Goal: Information Seeking & Learning: Learn about a topic

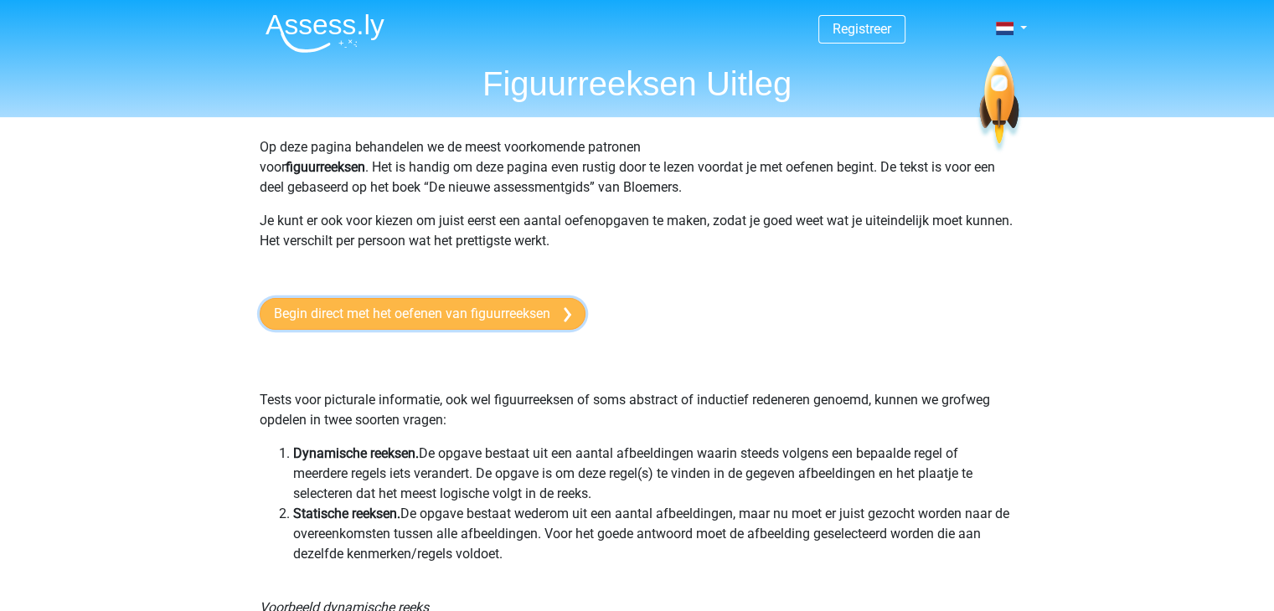
click at [520, 321] on link "Begin direct met het oefenen van figuurreeksen" at bounding box center [423, 314] width 326 height 32
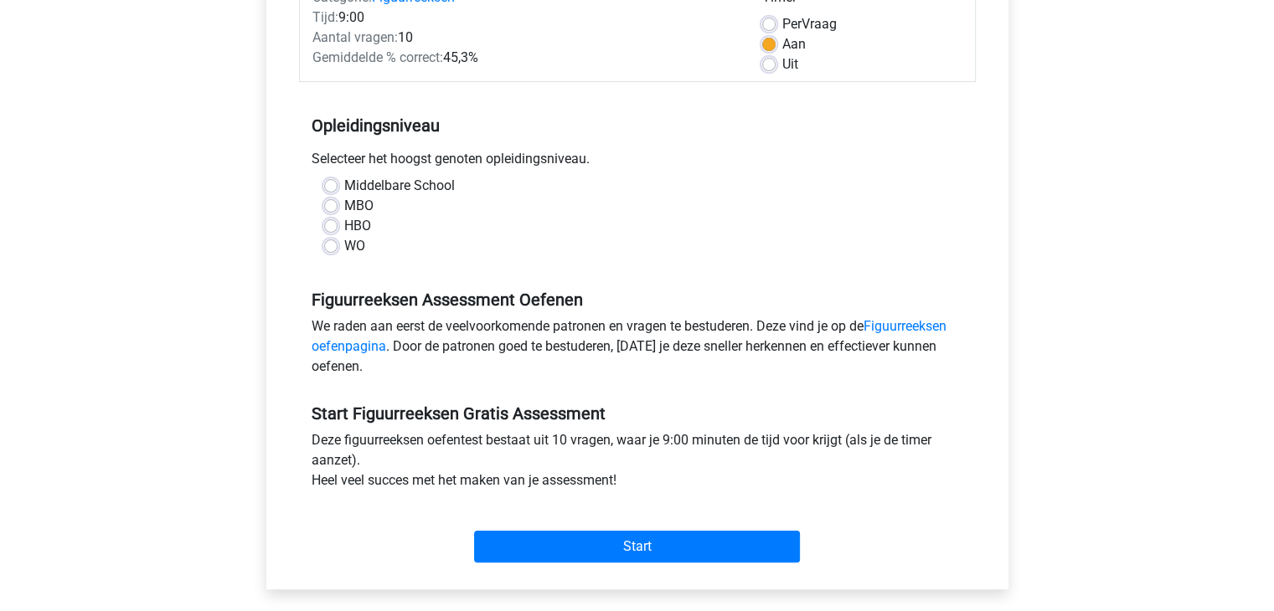
scroll to position [246, 0]
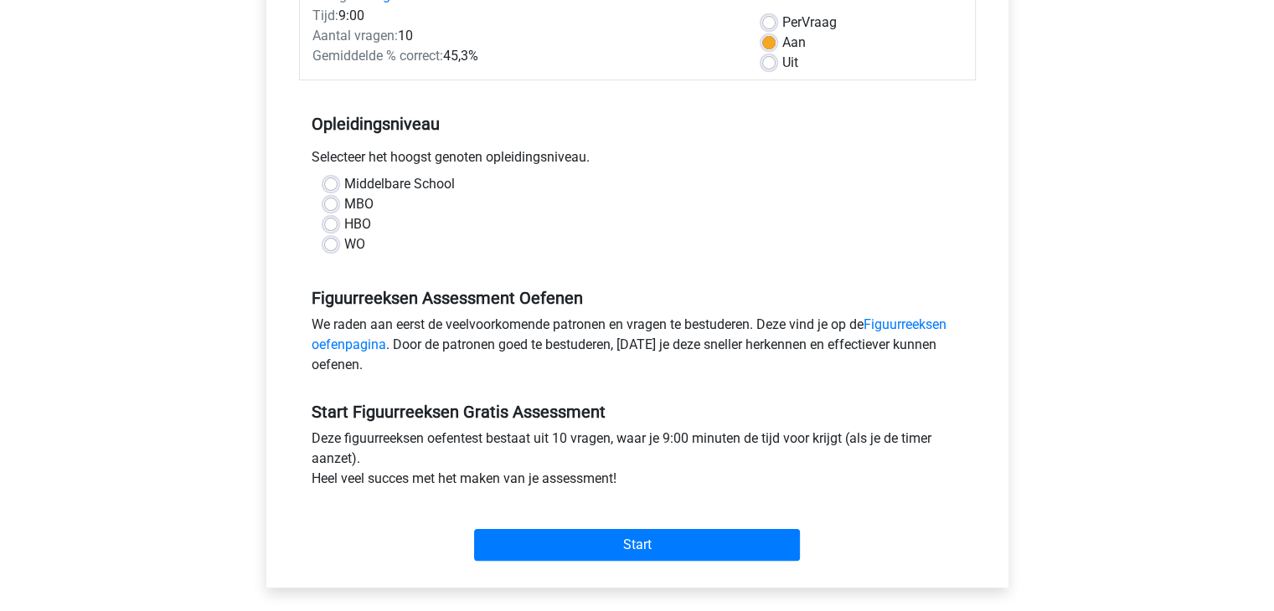
click at [344, 224] on label "HBO" at bounding box center [357, 224] width 27 height 20
click at [329, 224] on input "HBO" at bounding box center [330, 222] width 13 height 17
radio input "true"
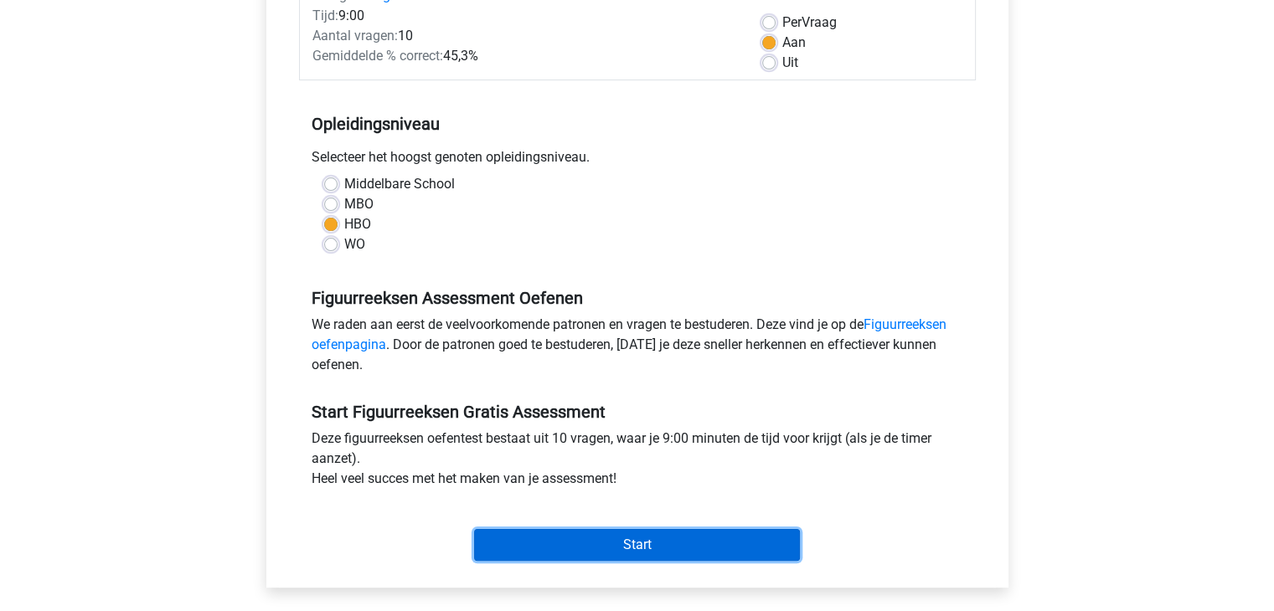
click at [594, 540] on input "Start" at bounding box center [637, 545] width 326 height 32
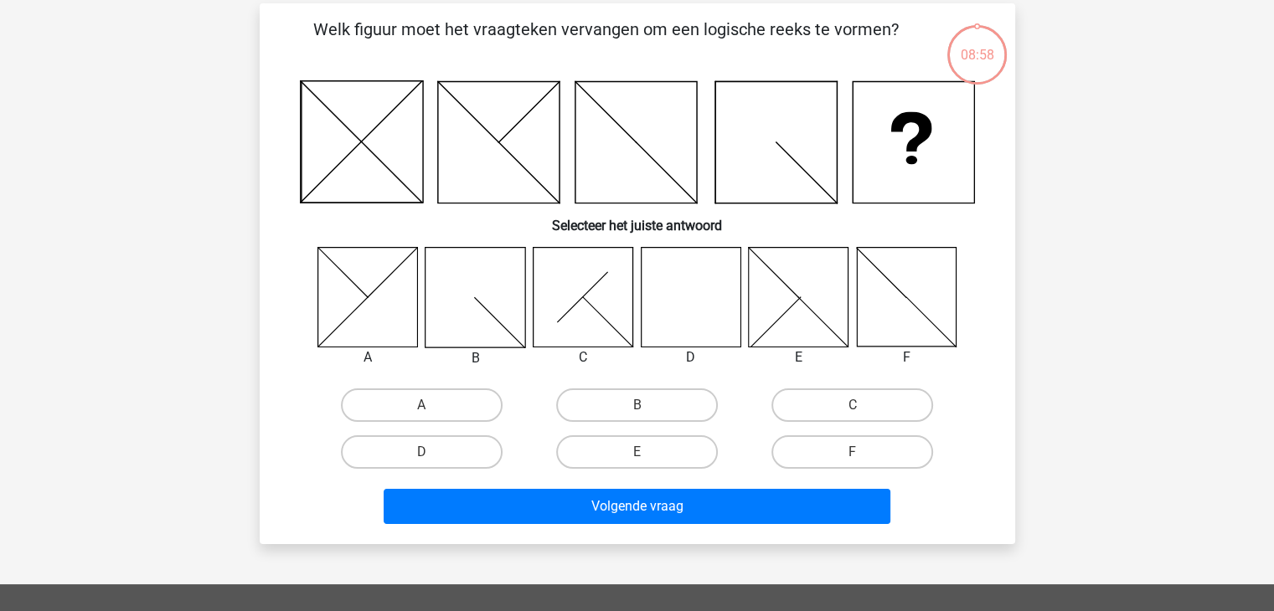
scroll to position [77, 0]
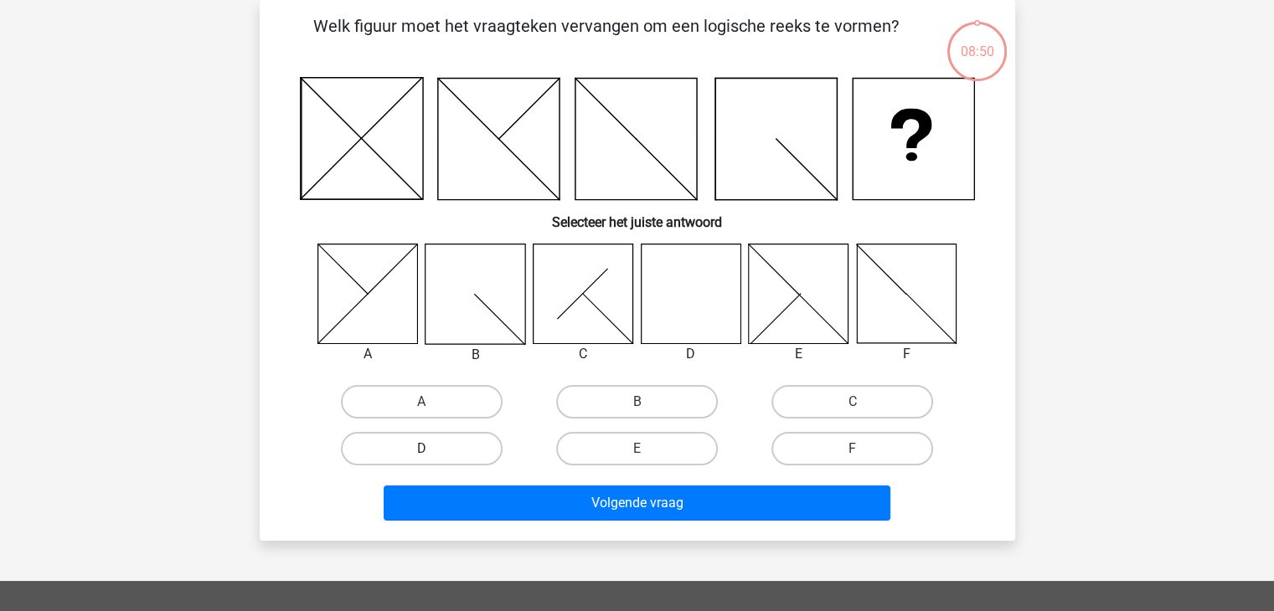
click at [446, 440] on label "D" at bounding box center [422, 448] width 162 height 33
click at [432, 449] on input "D" at bounding box center [426, 454] width 11 height 11
radio input "true"
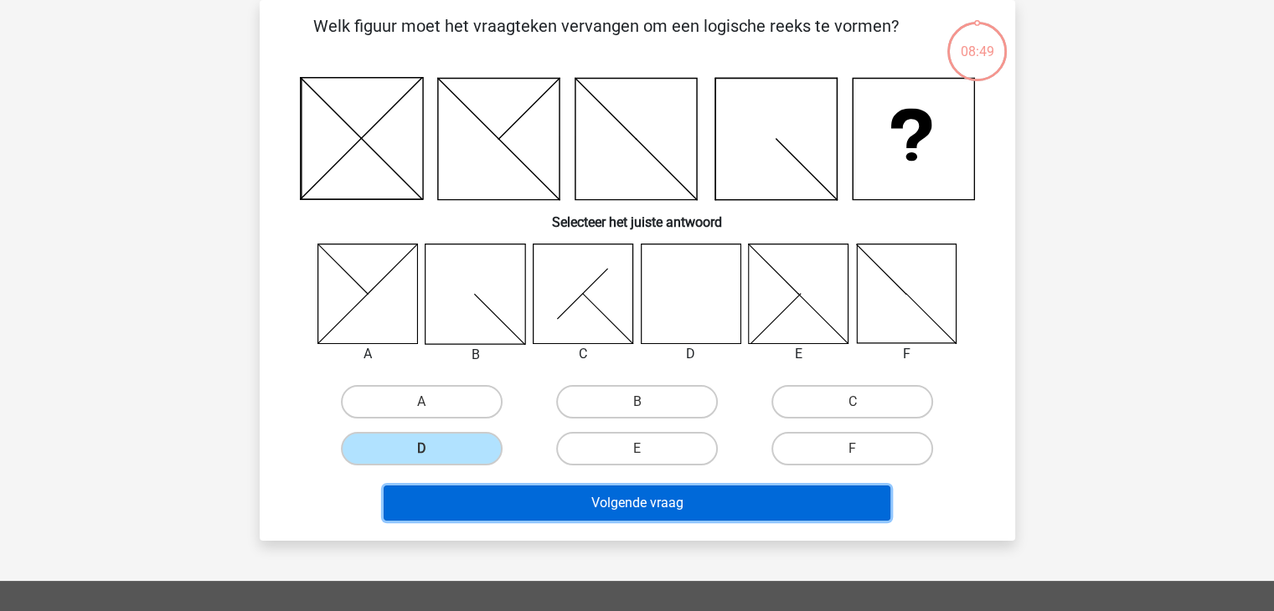
click at [584, 500] on button "Volgende vraag" at bounding box center [636, 503] width 507 height 35
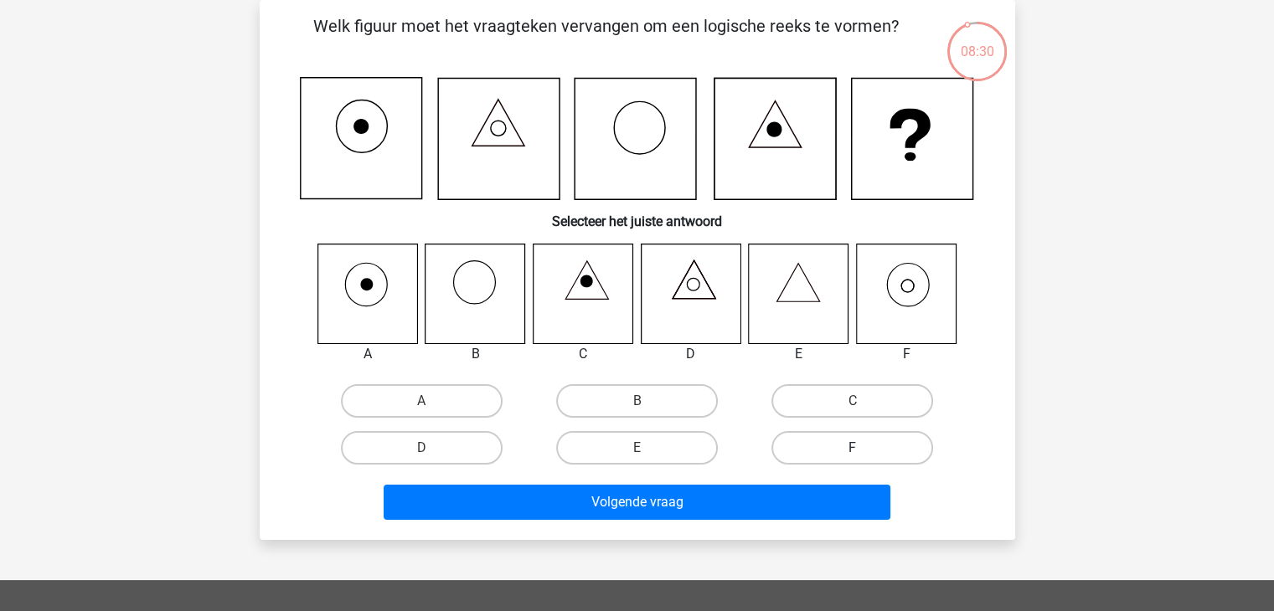
click at [854, 444] on label "F" at bounding box center [852, 447] width 162 height 33
click at [854, 448] on input "F" at bounding box center [857, 453] width 11 height 11
radio input "true"
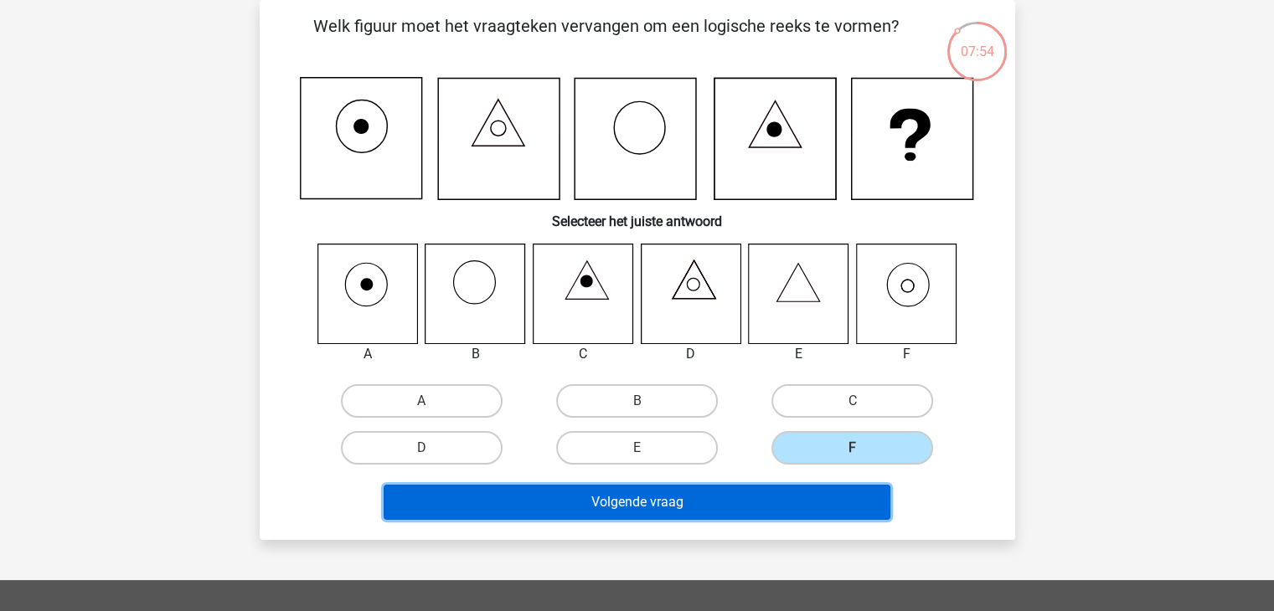
click at [679, 503] on button "Volgende vraag" at bounding box center [636, 502] width 507 height 35
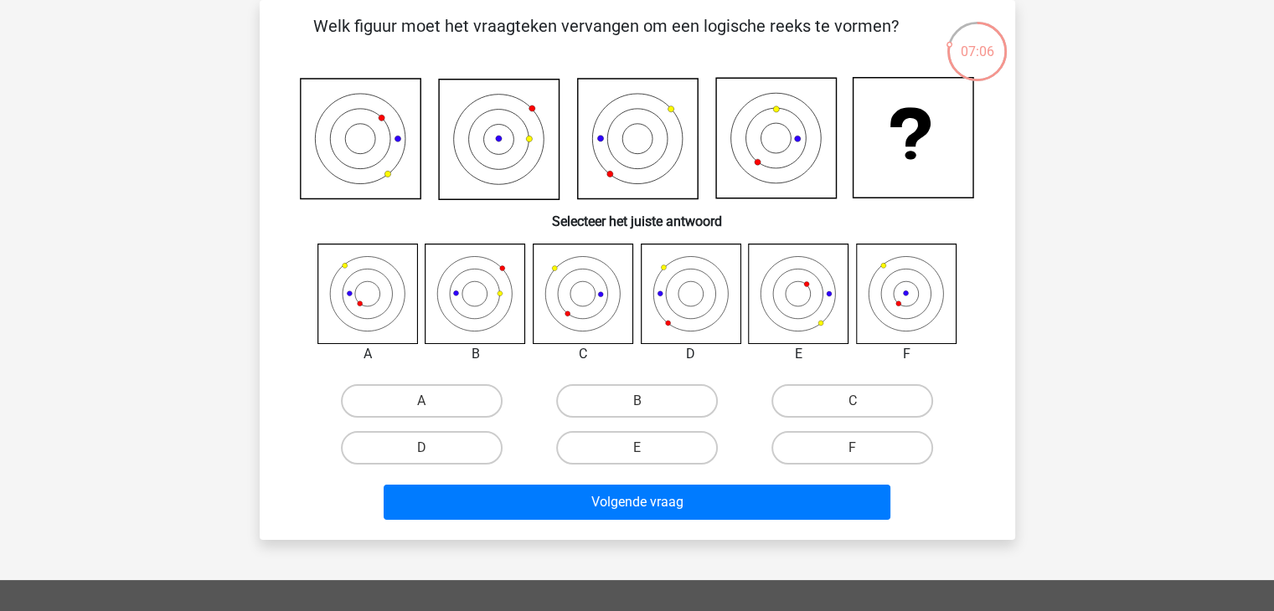
click at [695, 315] on icon at bounding box center [691, 294] width 100 height 100
click at [450, 280] on icon at bounding box center [475, 294] width 100 height 100
click at [607, 406] on label "B" at bounding box center [637, 400] width 162 height 33
click at [636, 406] on input "B" at bounding box center [641, 406] width 11 height 11
radio input "true"
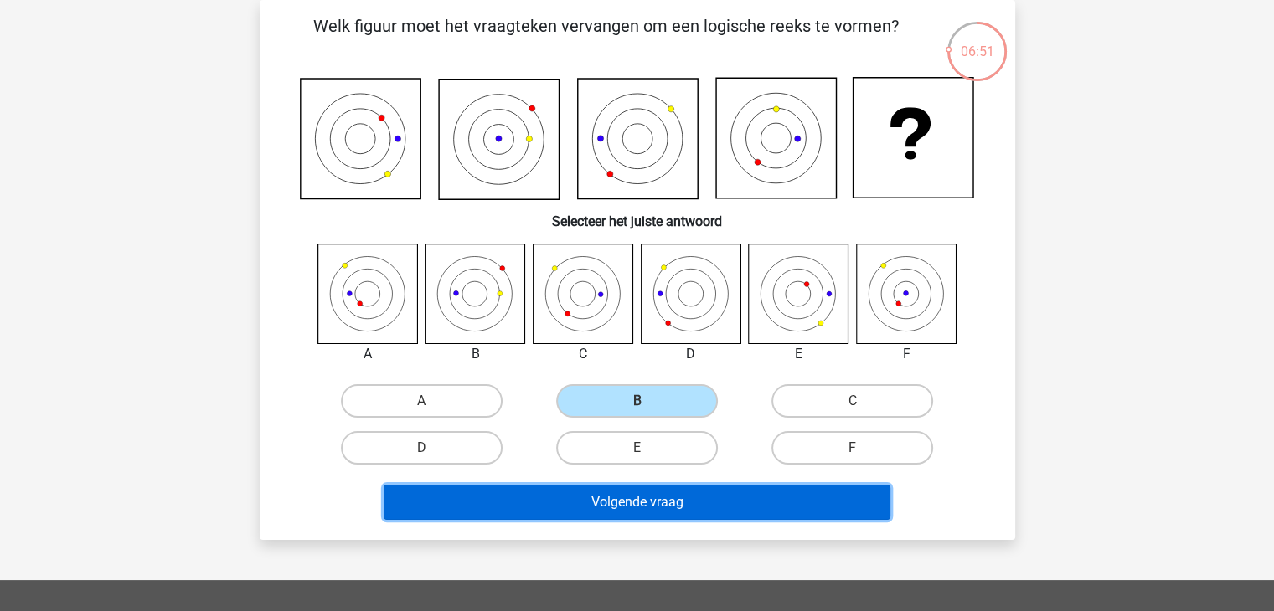
click at [613, 499] on button "Volgende vraag" at bounding box center [636, 502] width 507 height 35
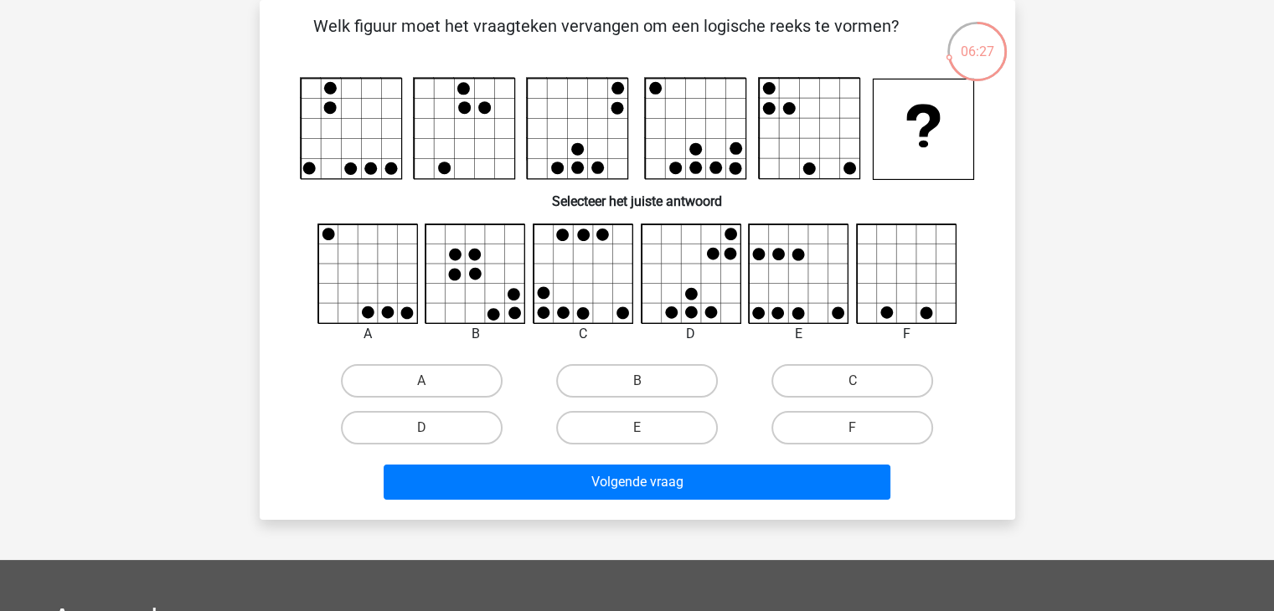
click at [763, 103] on rect at bounding box center [809, 129] width 100 height 100
click at [689, 295] on icon at bounding box center [691, 294] width 13 height 13
click at [439, 437] on label "D" at bounding box center [422, 427] width 162 height 33
click at [432, 437] on input "D" at bounding box center [426, 433] width 11 height 11
radio input "true"
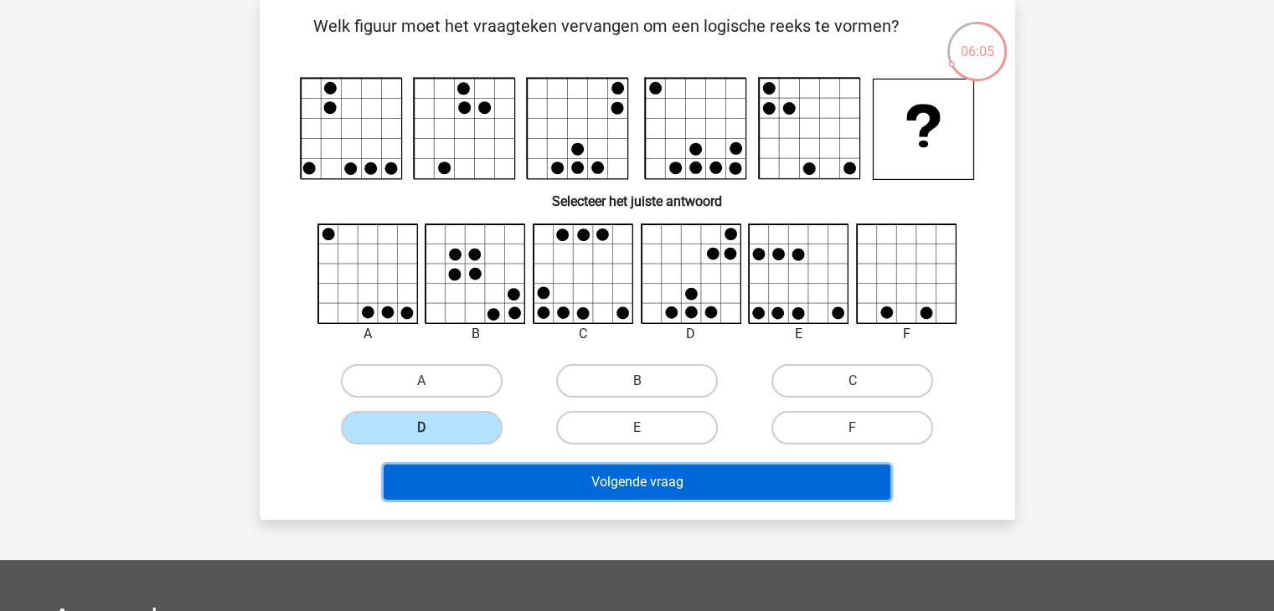
click at [525, 478] on button "Volgende vraag" at bounding box center [636, 482] width 507 height 35
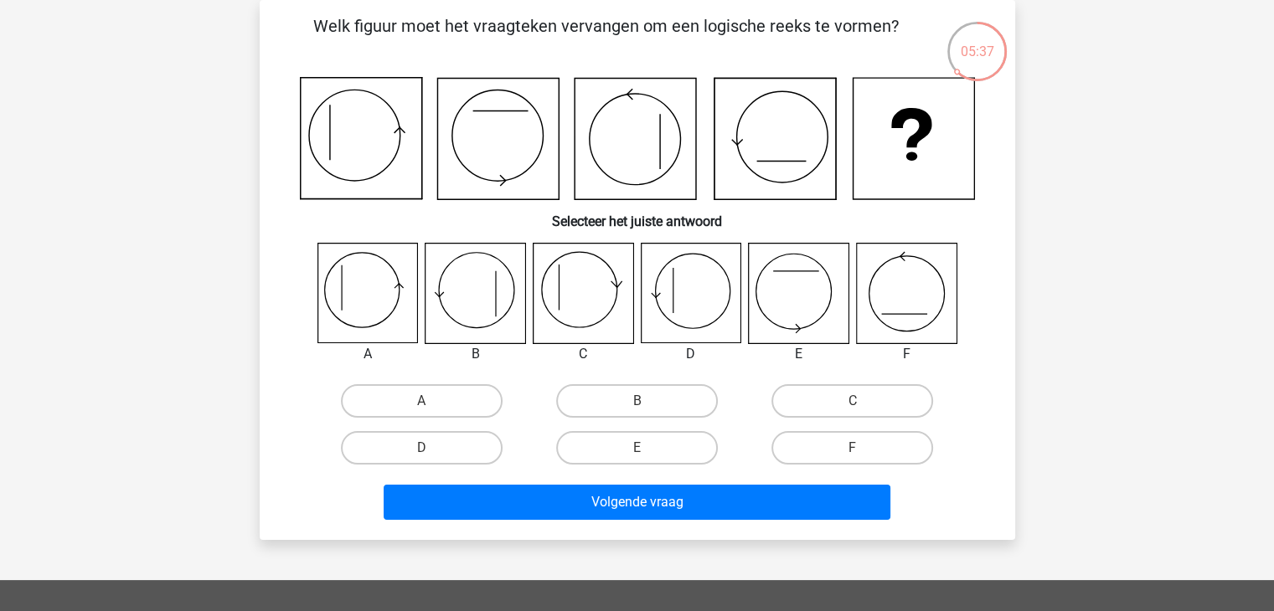
click at [553, 308] on icon at bounding box center [583, 294] width 100 height 100
click at [876, 404] on label "C" at bounding box center [852, 400] width 162 height 33
click at [863, 404] on input "C" at bounding box center [857, 406] width 11 height 11
radio input "true"
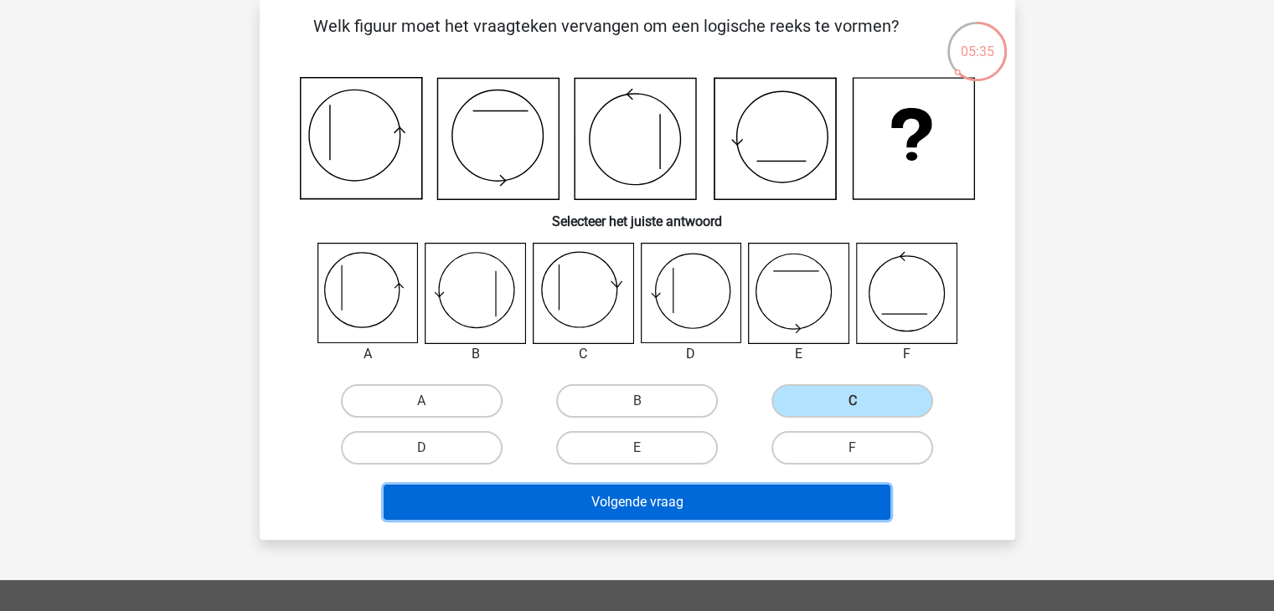
click at [697, 502] on button "Volgende vraag" at bounding box center [636, 502] width 507 height 35
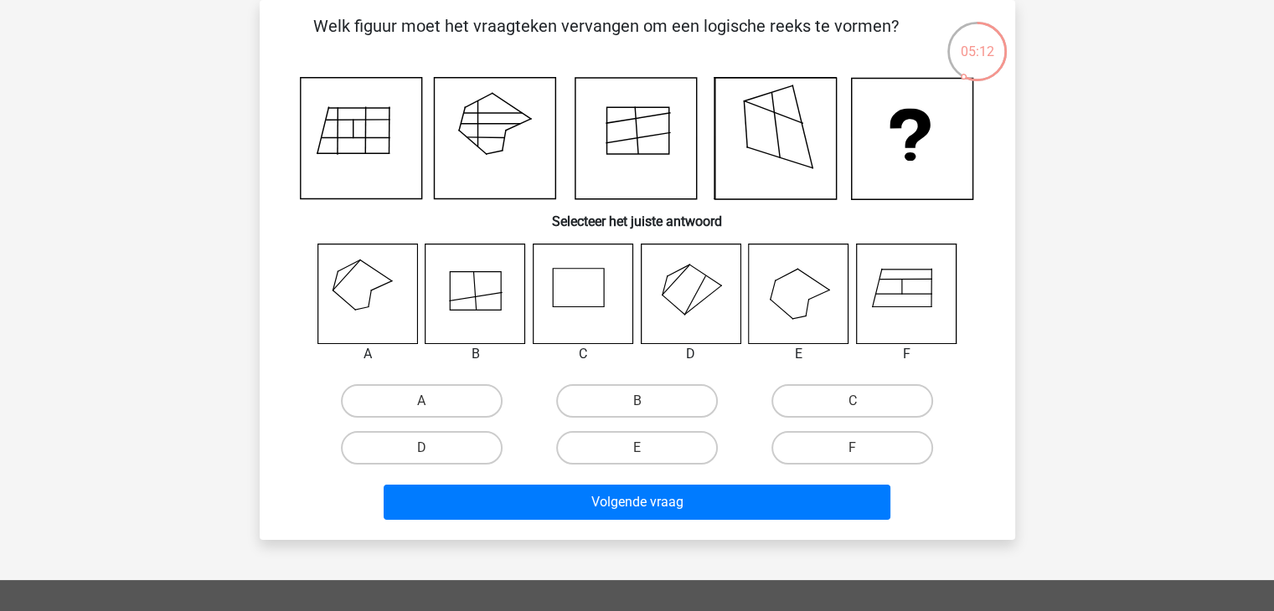
click at [786, 286] on icon at bounding box center [799, 294] width 100 height 100
click at [666, 441] on label "E" at bounding box center [637, 447] width 162 height 33
click at [647, 448] on input "E" at bounding box center [641, 453] width 11 height 11
radio input "true"
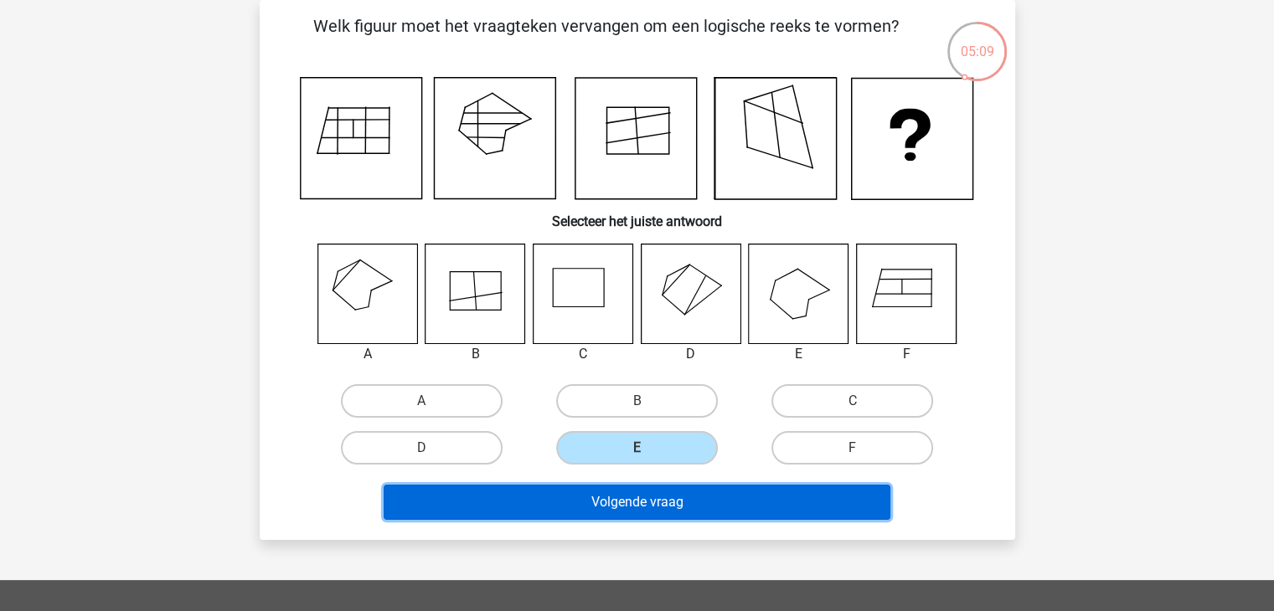
click at [667, 513] on button "Volgende vraag" at bounding box center [636, 502] width 507 height 35
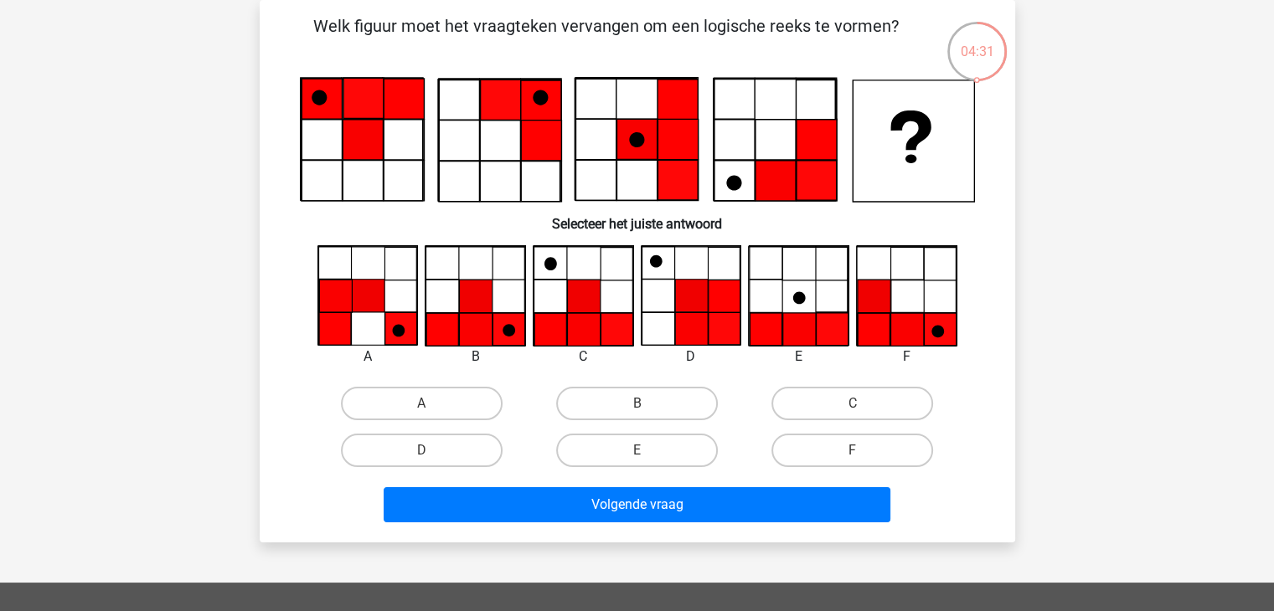
click at [584, 311] on icon at bounding box center [583, 296] width 33 height 33
click at [845, 398] on label "C" at bounding box center [852, 403] width 162 height 33
click at [852, 404] on input "C" at bounding box center [857, 409] width 11 height 11
radio input "true"
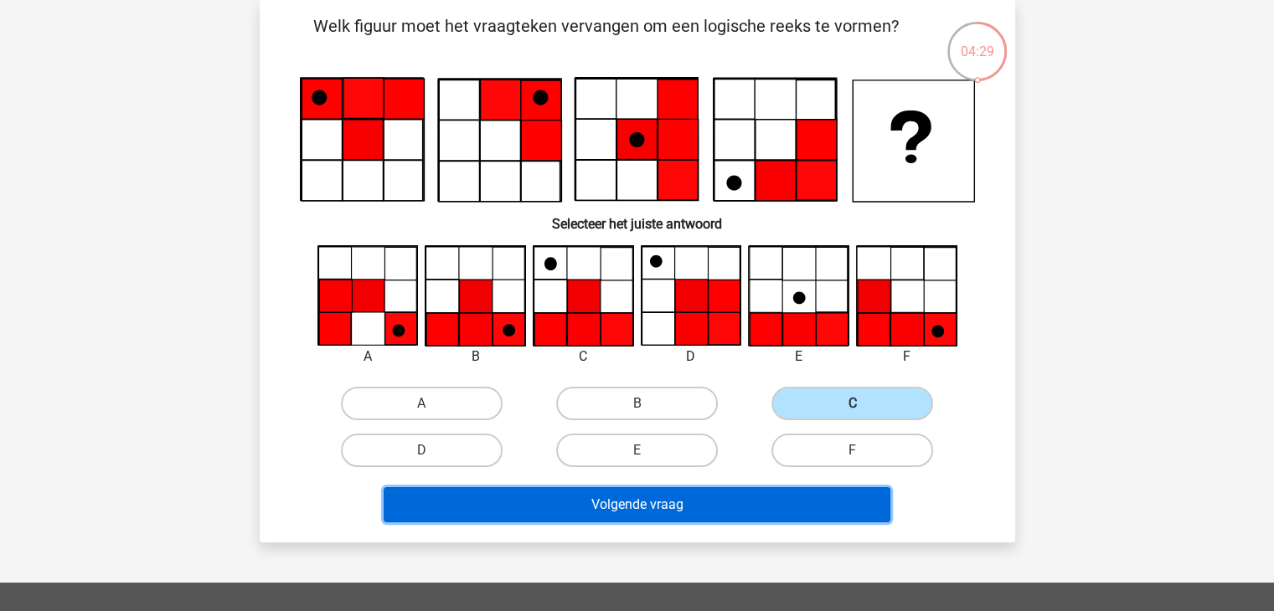
click at [713, 507] on button "Volgende vraag" at bounding box center [636, 504] width 507 height 35
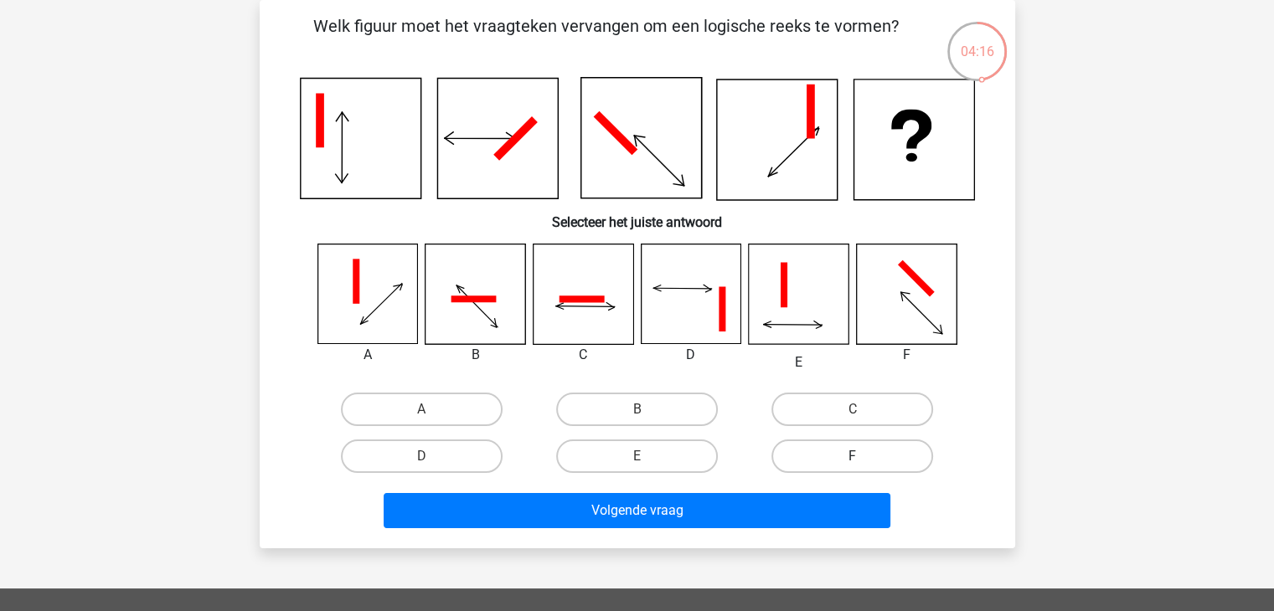
click at [828, 453] on label "F" at bounding box center [852, 456] width 162 height 33
click at [852, 456] on input "F" at bounding box center [857, 461] width 11 height 11
radio input "true"
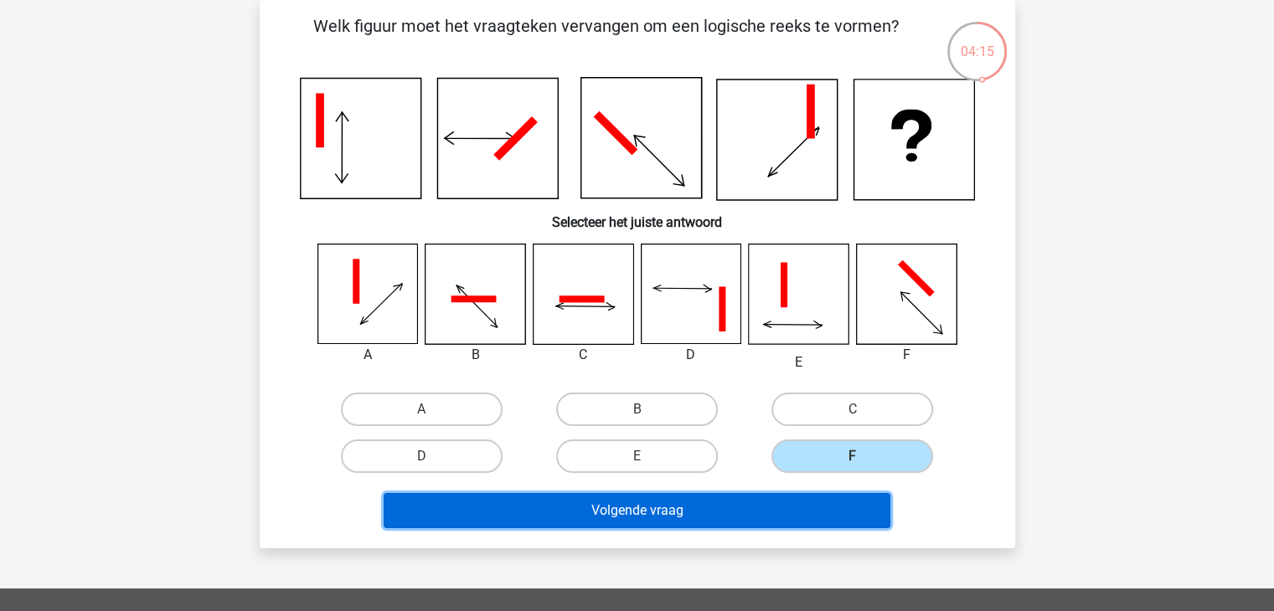
click at [799, 502] on button "Volgende vraag" at bounding box center [636, 510] width 507 height 35
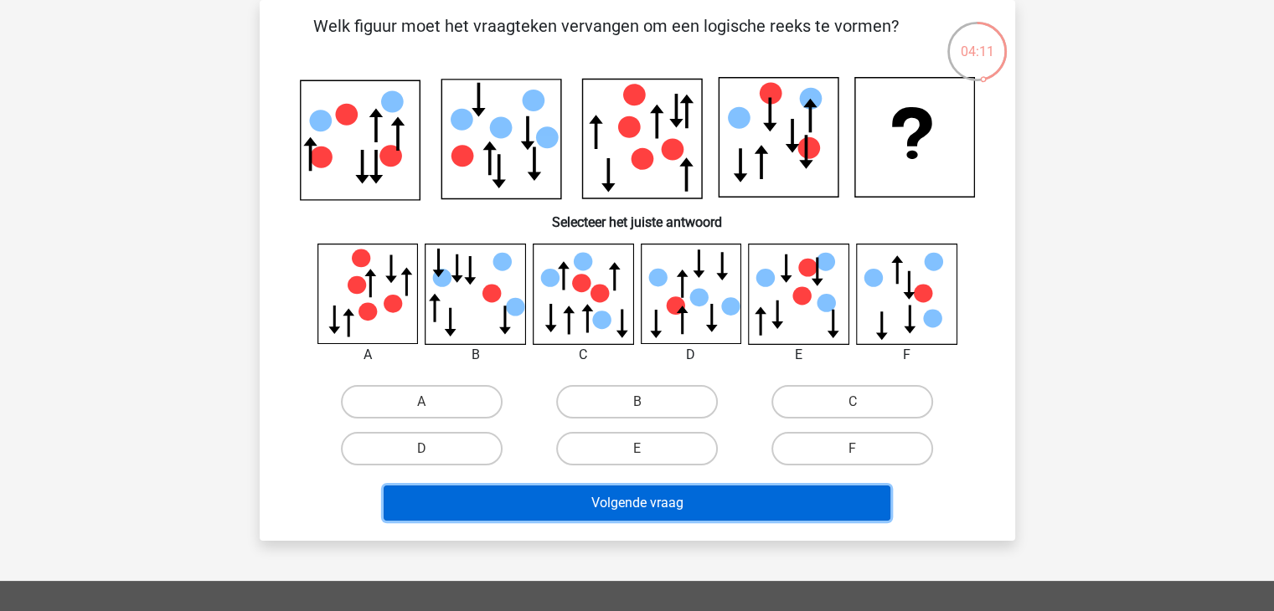
click at [797, 504] on button "Volgende vraag" at bounding box center [636, 503] width 507 height 35
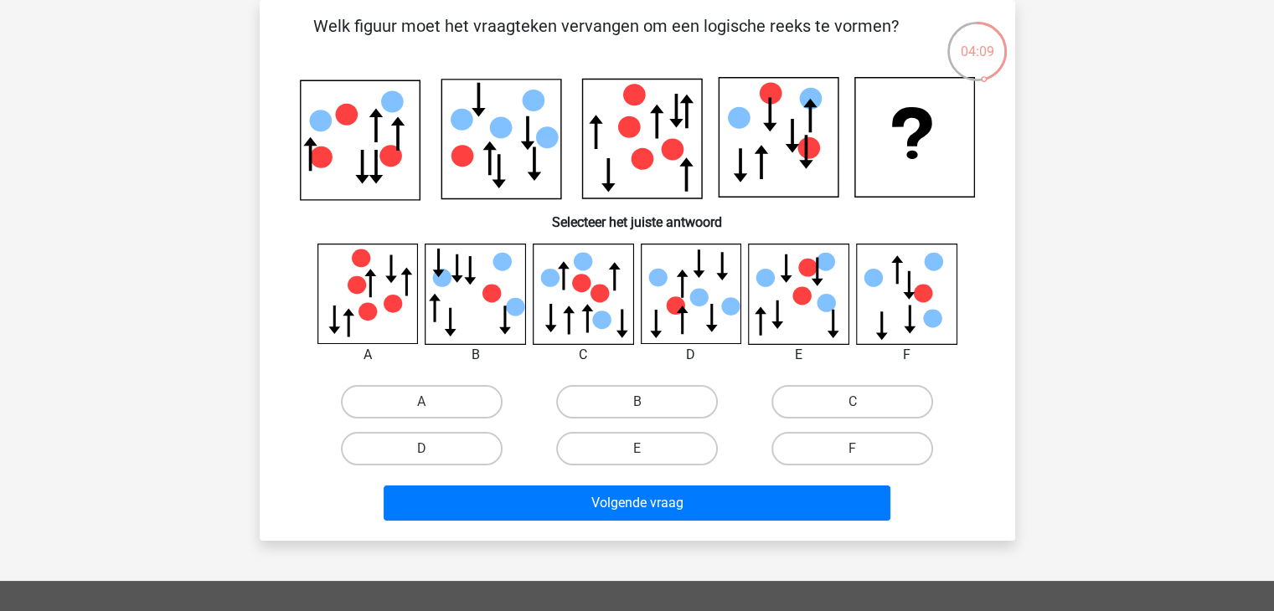
click at [629, 381] on div "B" at bounding box center [636, 401] width 215 height 47
click at [636, 409] on label "B" at bounding box center [637, 401] width 162 height 33
click at [636, 409] on input "B" at bounding box center [641, 407] width 11 height 11
radio input "true"
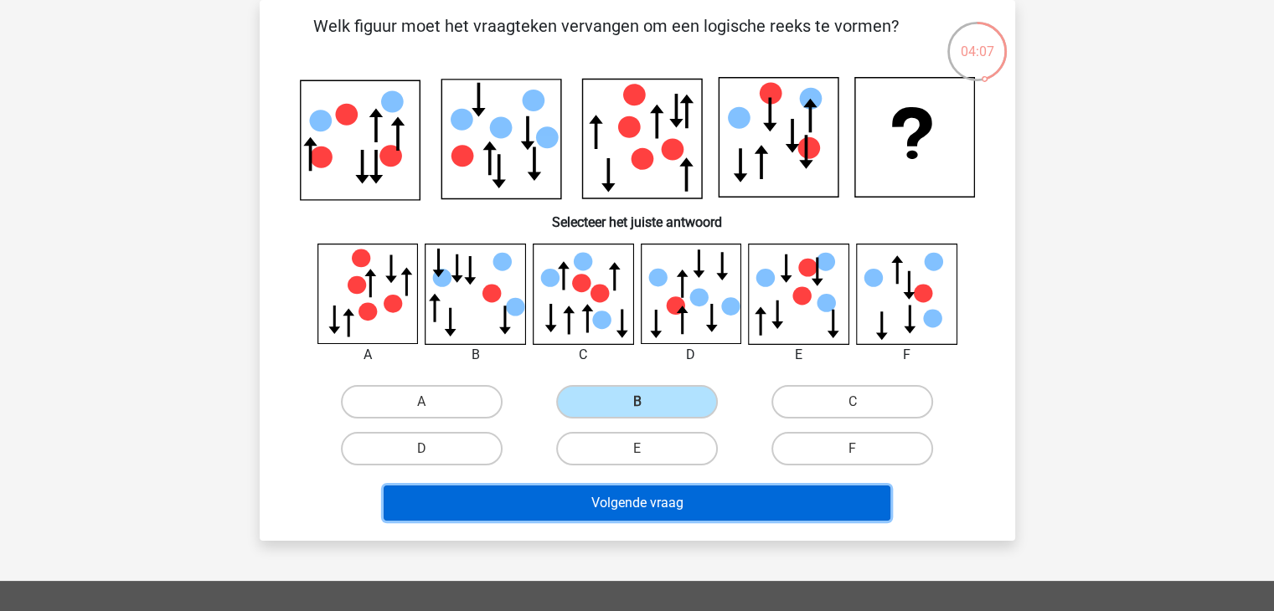
click at [625, 495] on button "Volgende vraag" at bounding box center [636, 503] width 507 height 35
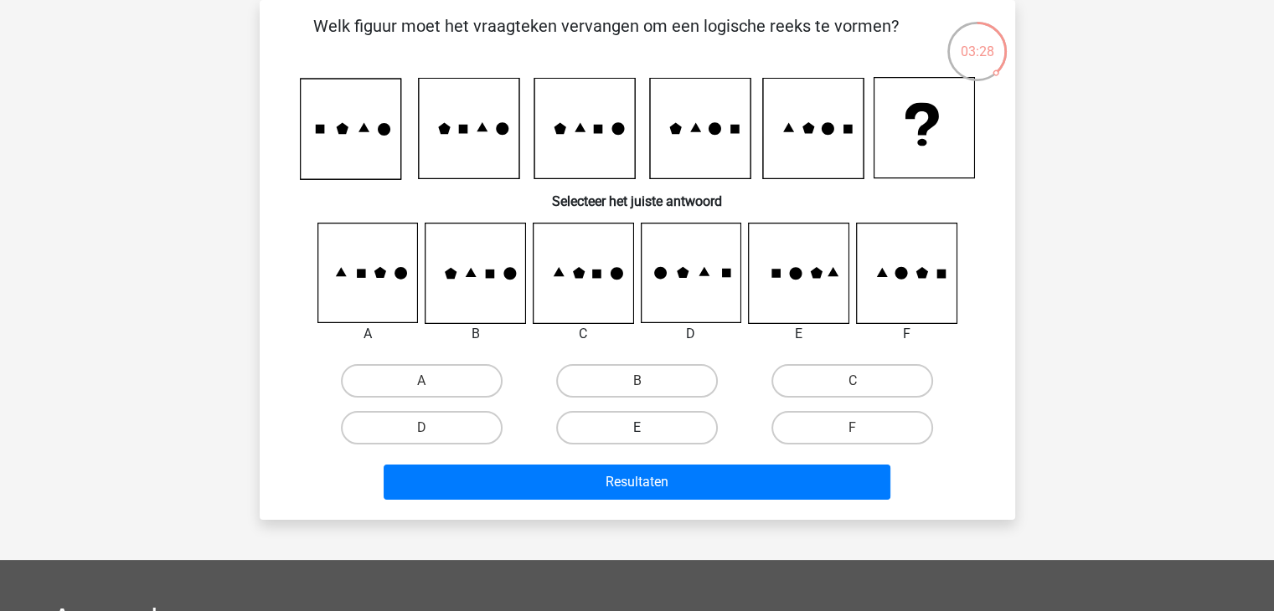
click at [673, 441] on label "E" at bounding box center [637, 427] width 162 height 33
click at [647, 439] on input "E" at bounding box center [641, 433] width 11 height 11
radio input "true"
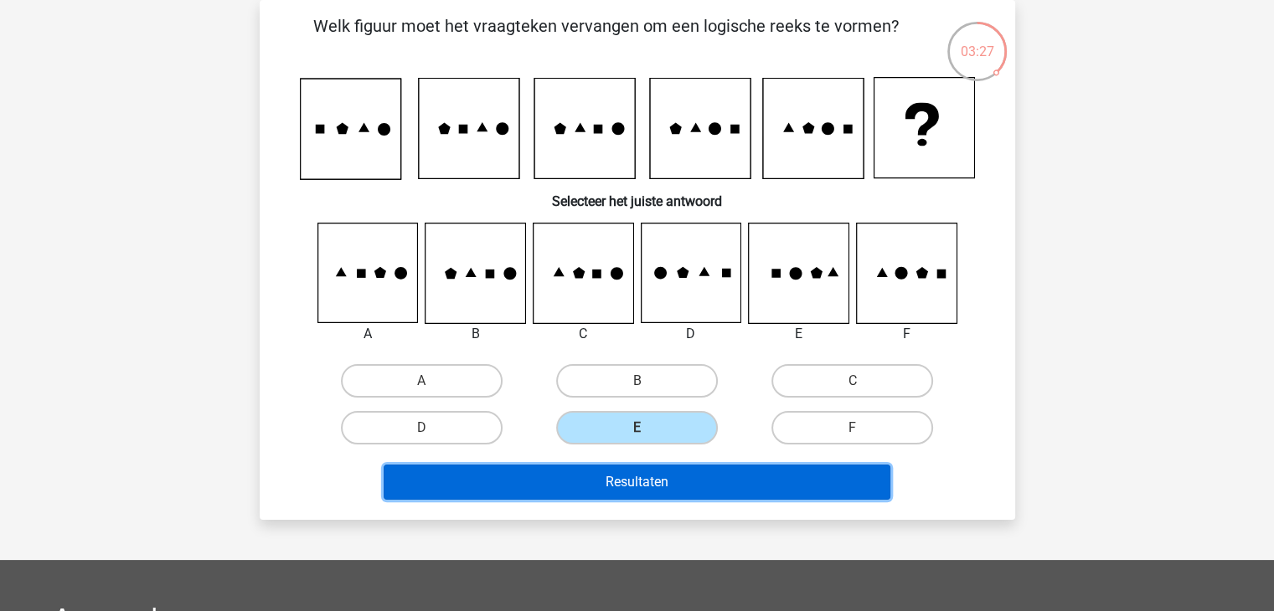
click at [677, 478] on button "Resultaten" at bounding box center [636, 482] width 507 height 35
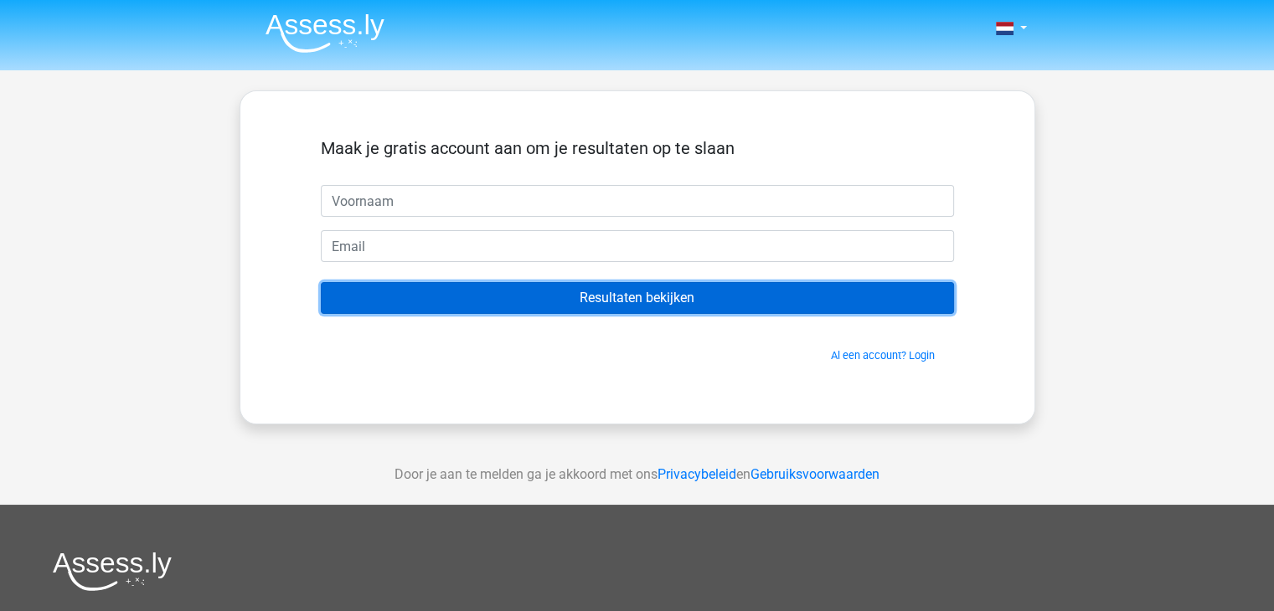
click at [625, 296] on input "Resultaten bekijken" at bounding box center [637, 298] width 633 height 32
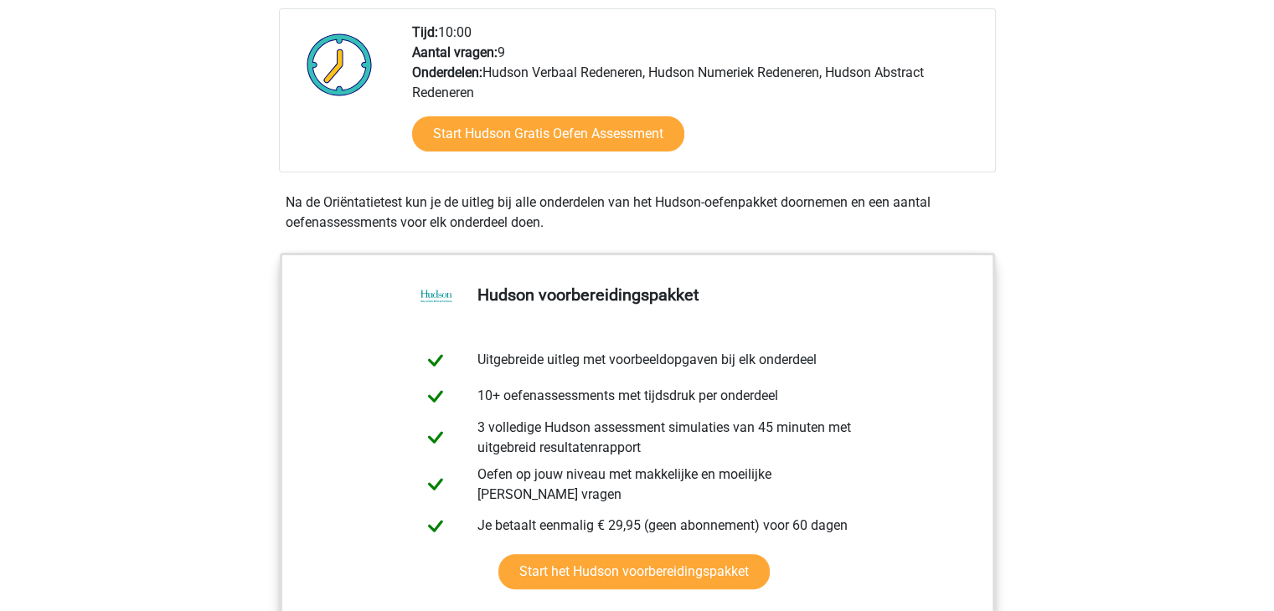
scroll to position [412, 0]
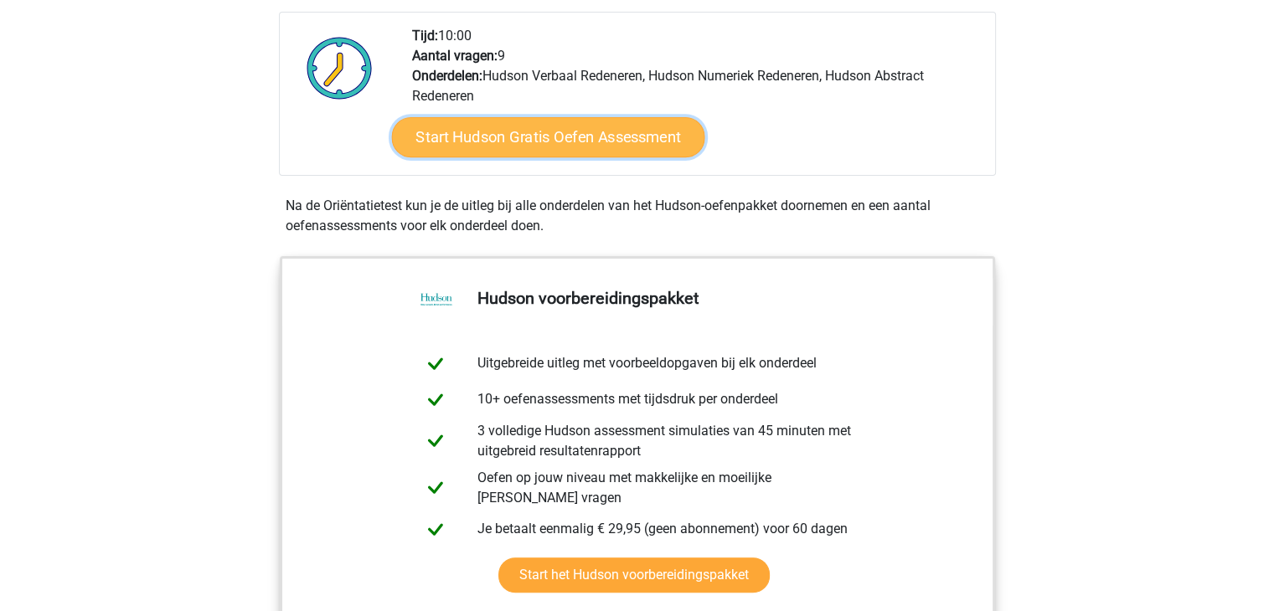
click at [608, 137] on link "Start Hudson Gratis Oefen Assessment" at bounding box center [547, 137] width 313 height 40
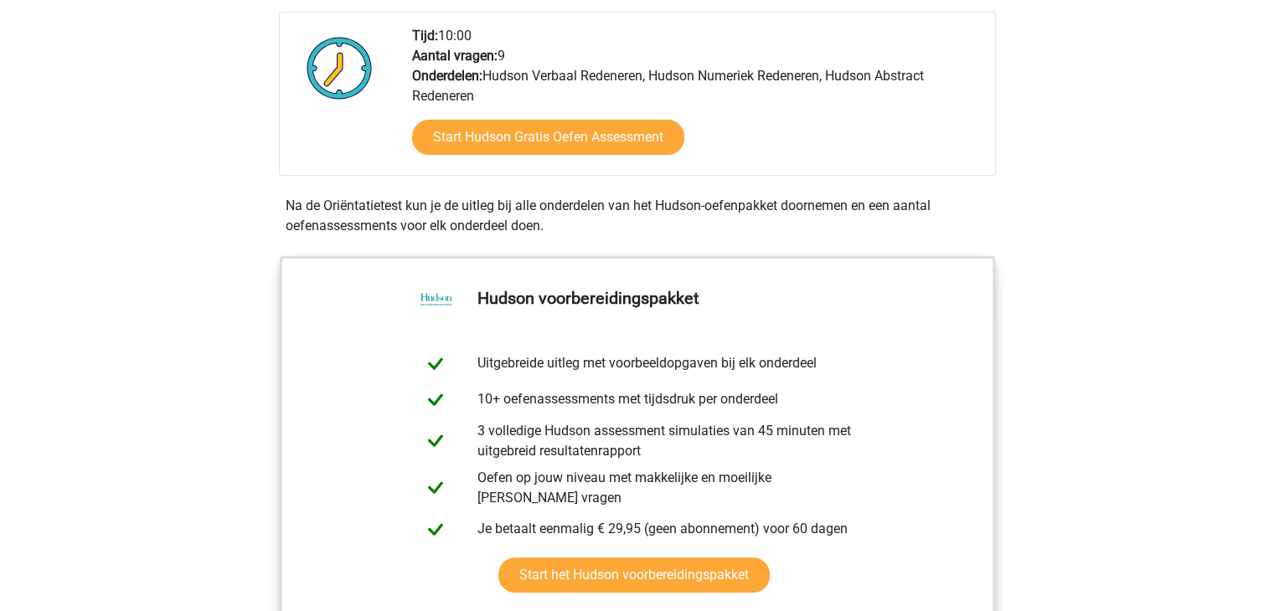
drag, startPoint x: 1267, startPoint y: 145, endPoint x: 1283, endPoint y: 145, distance: 15.9
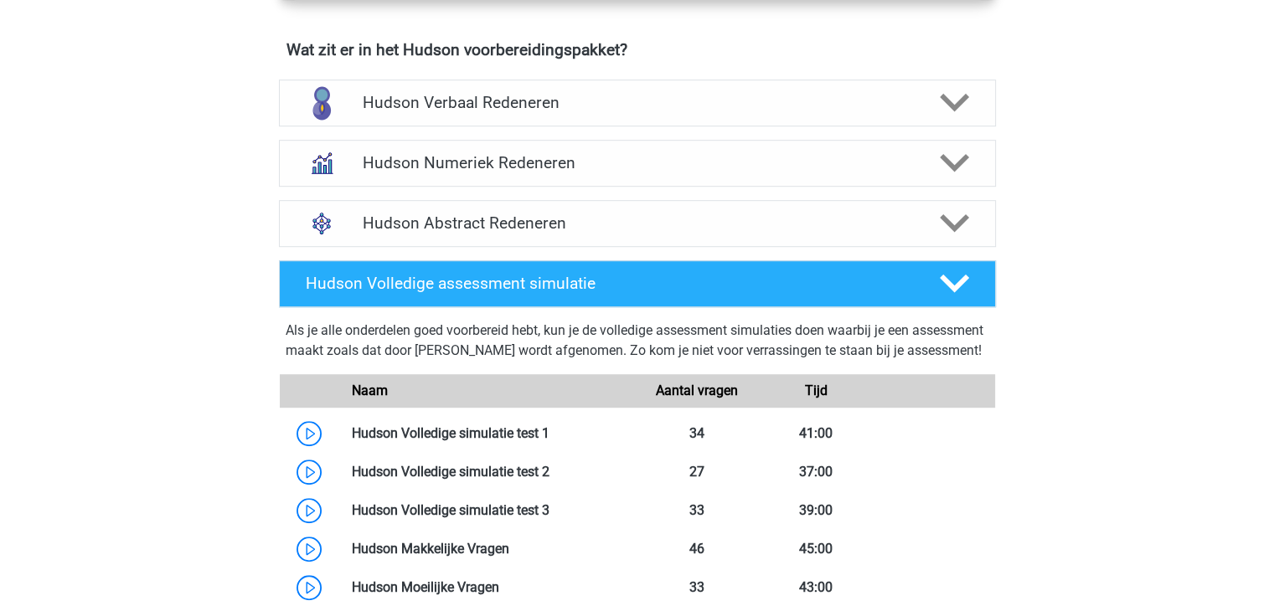
scroll to position [1057, 0]
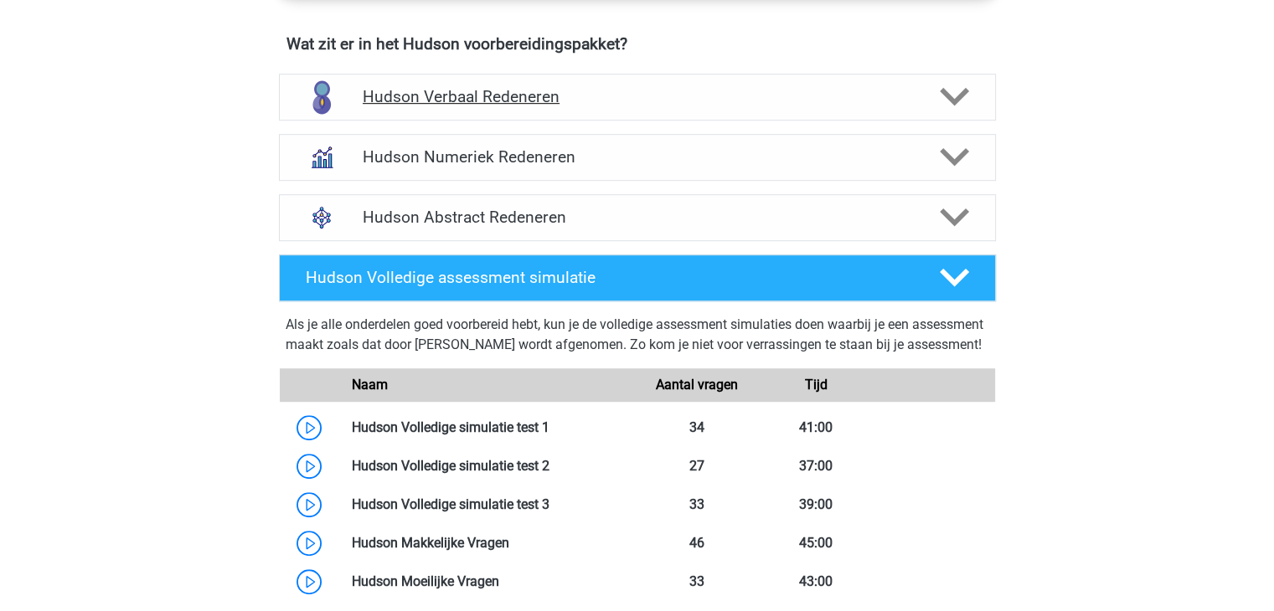
click at [952, 82] on icon at bounding box center [953, 96] width 29 height 29
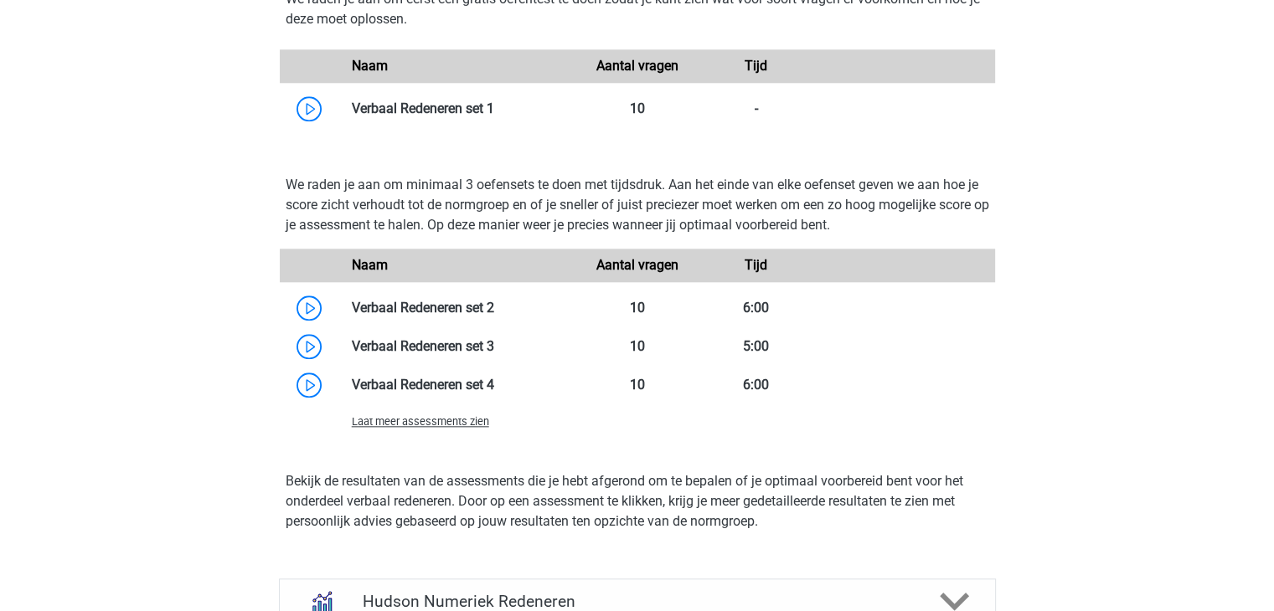
scroll to position [1773, 0]
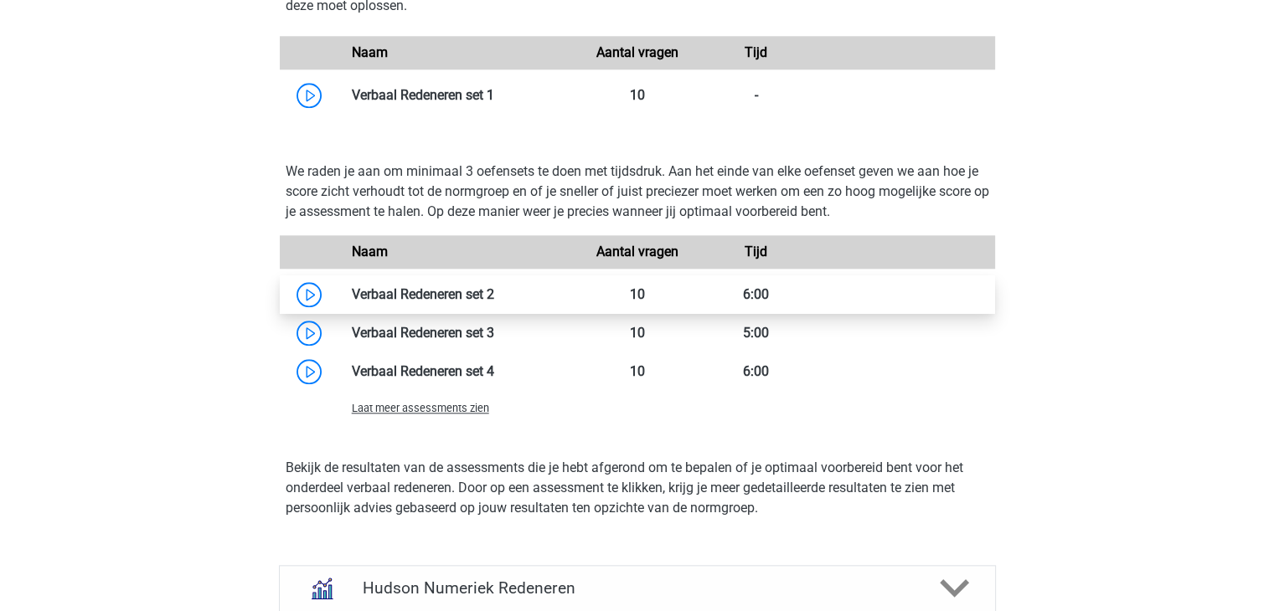
click at [494, 298] on link at bounding box center [494, 294] width 0 height 16
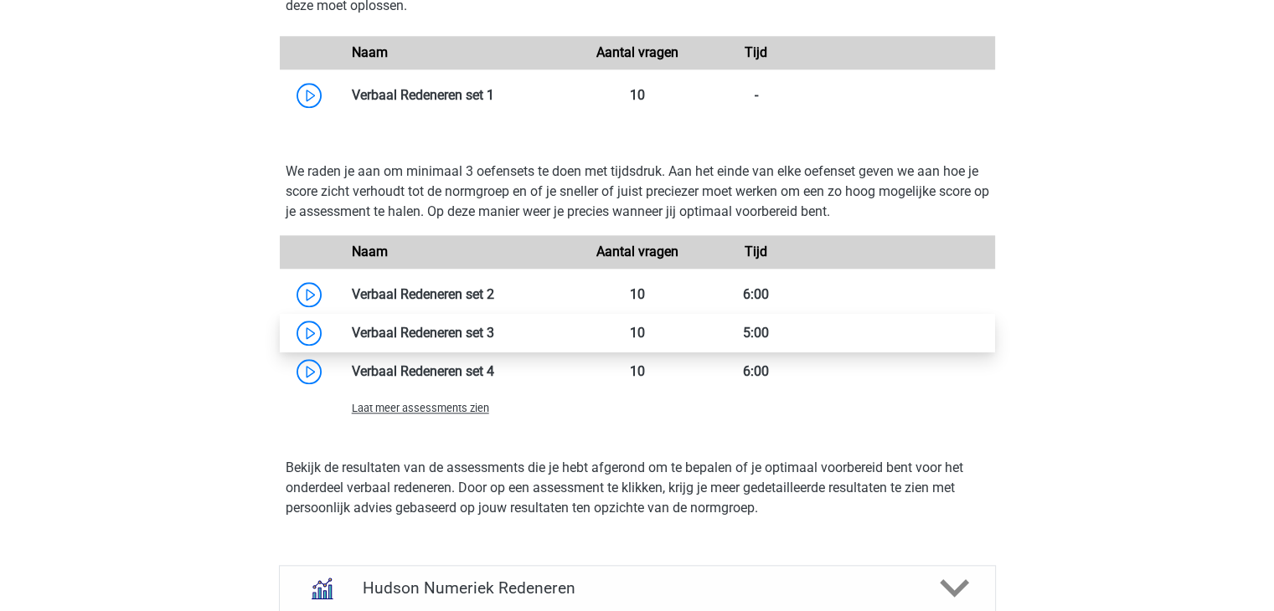
click at [494, 336] on link at bounding box center [494, 333] width 0 height 16
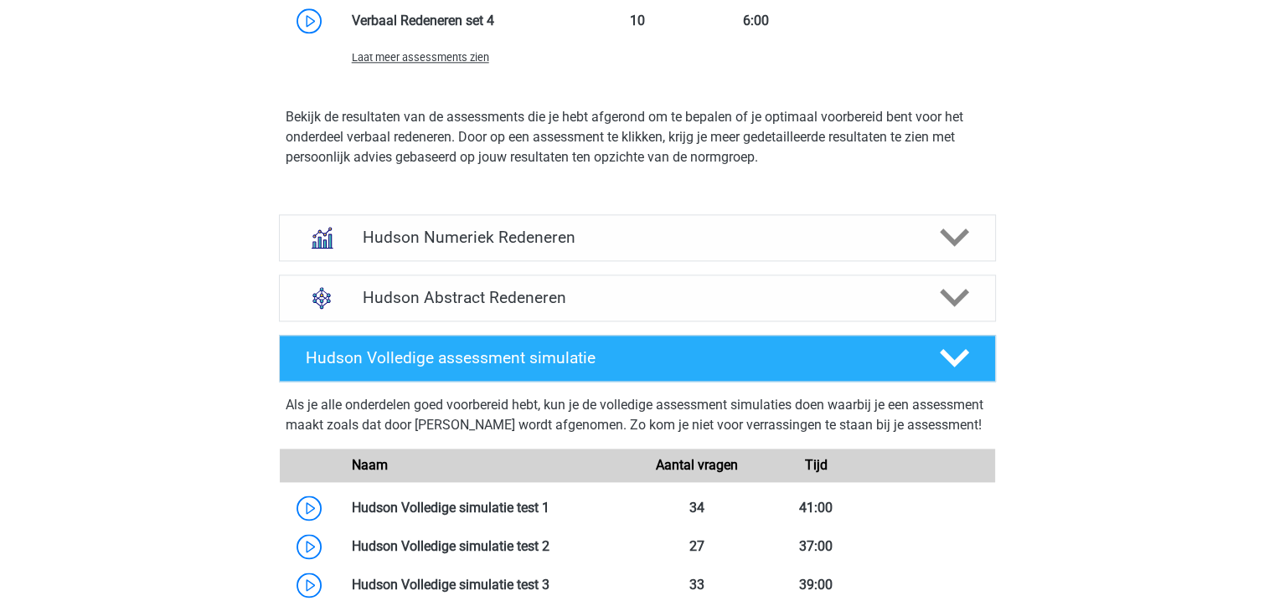
scroll to position [2162, 0]
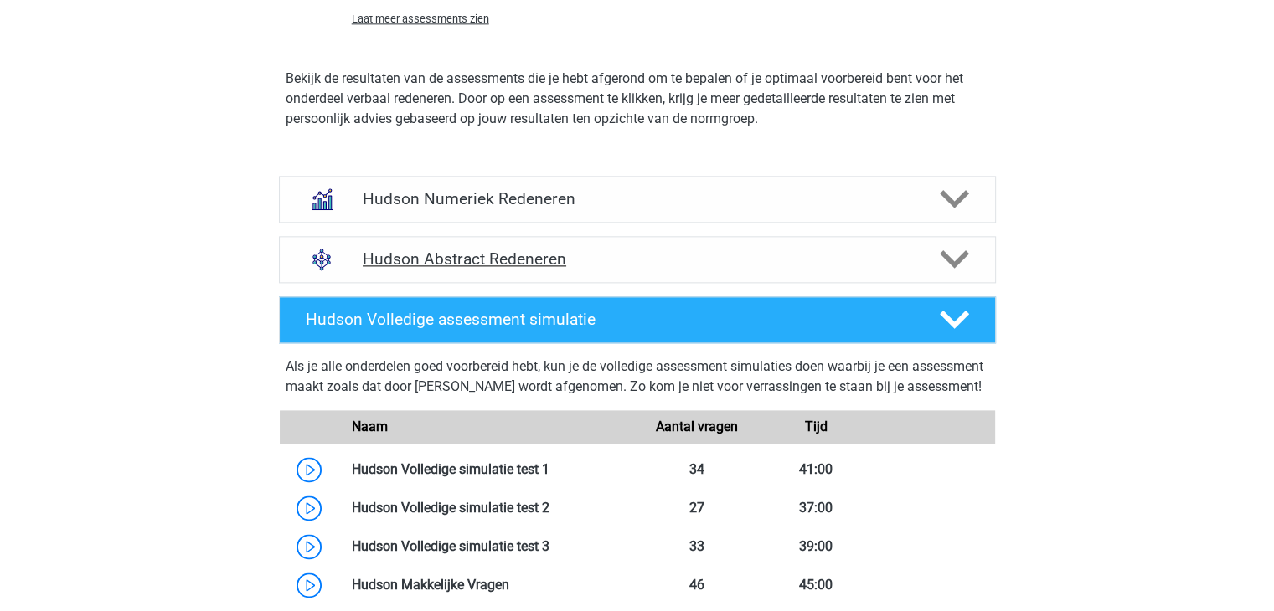
click at [961, 261] on icon at bounding box center [953, 258] width 29 height 29
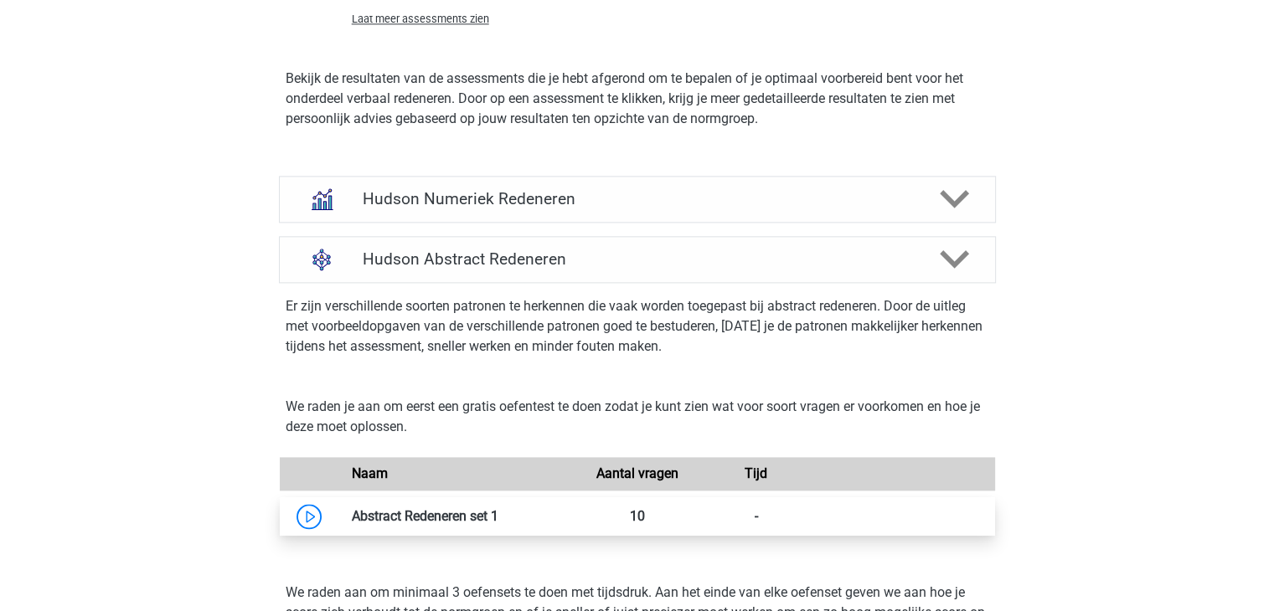
click at [498, 518] on link at bounding box center [498, 516] width 0 height 16
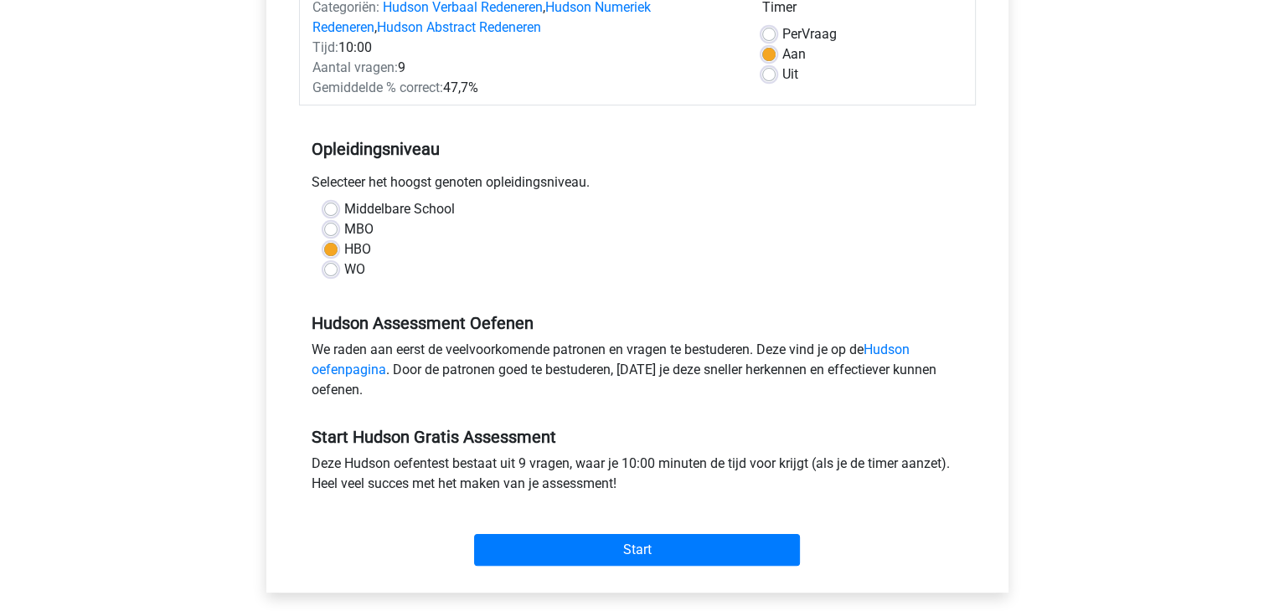
scroll to position [245, 0]
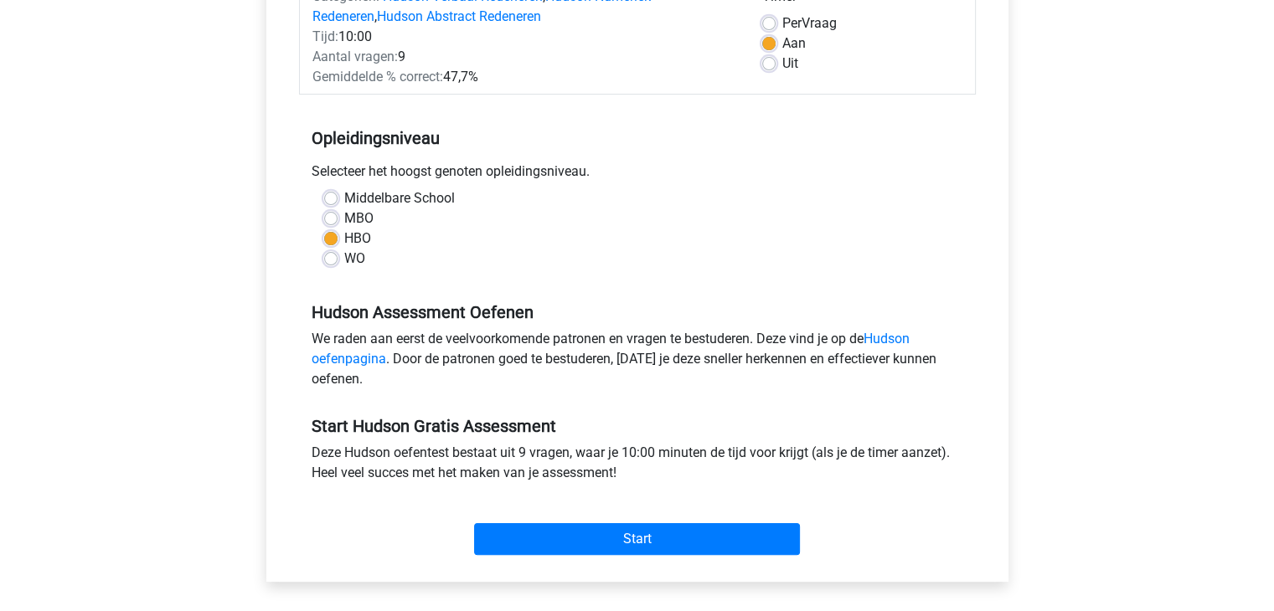
click at [341, 198] on div "Middelbare School" at bounding box center [637, 198] width 626 height 20
click at [344, 198] on label "Middelbare School" at bounding box center [399, 198] width 111 height 20
click at [330, 198] on input "Middelbare School" at bounding box center [330, 196] width 13 height 17
radio input "true"
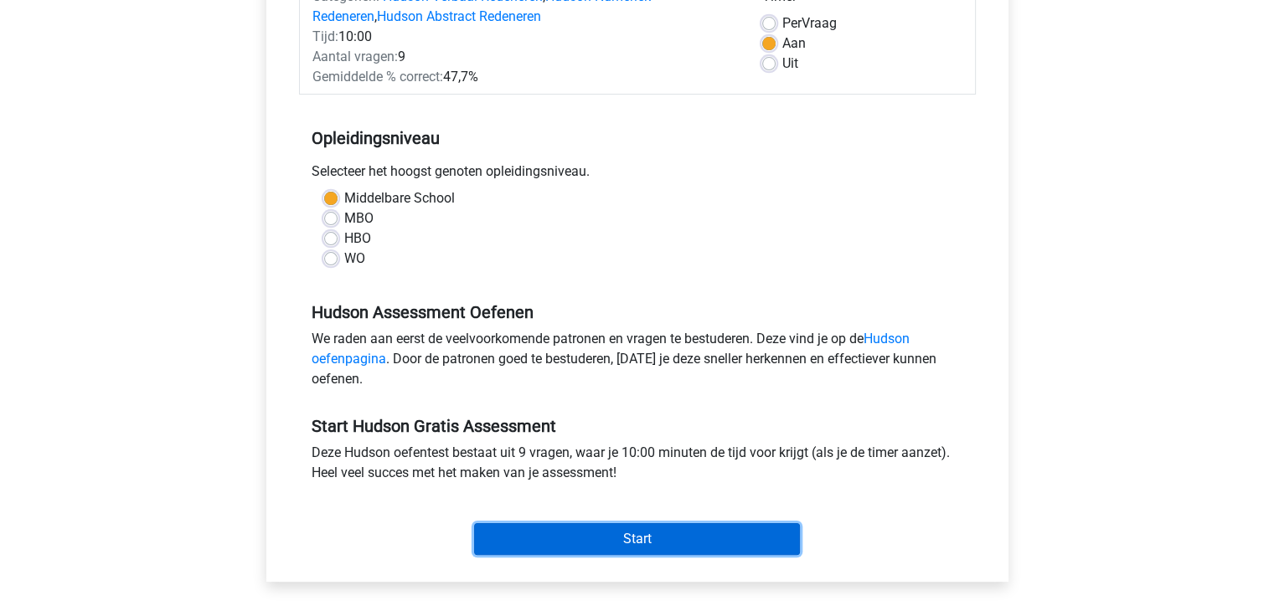
click at [596, 529] on input "Start" at bounding box center [637, 539] width 326 height 32
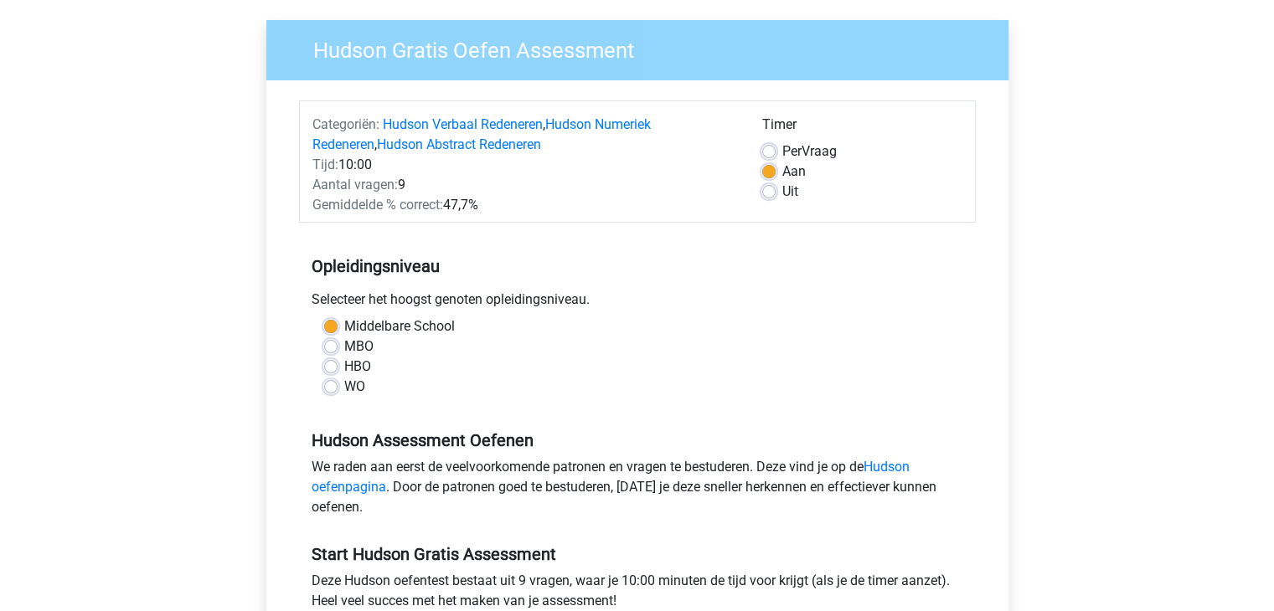
scroll to position [0, 0]
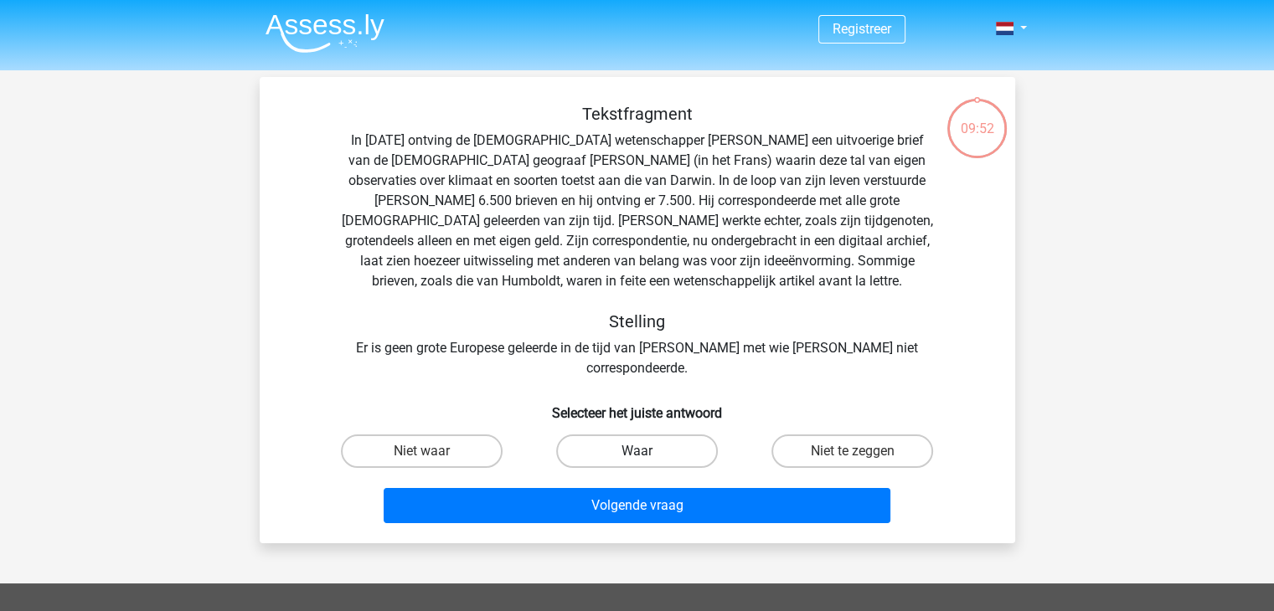
click at [683, 435] on label "Waar" at bounding box center [637, 451] width 162 height 33
click at [647, 451] on input "Waar" at bounding box center [641, 456] width 11 height 11
radio input "true"
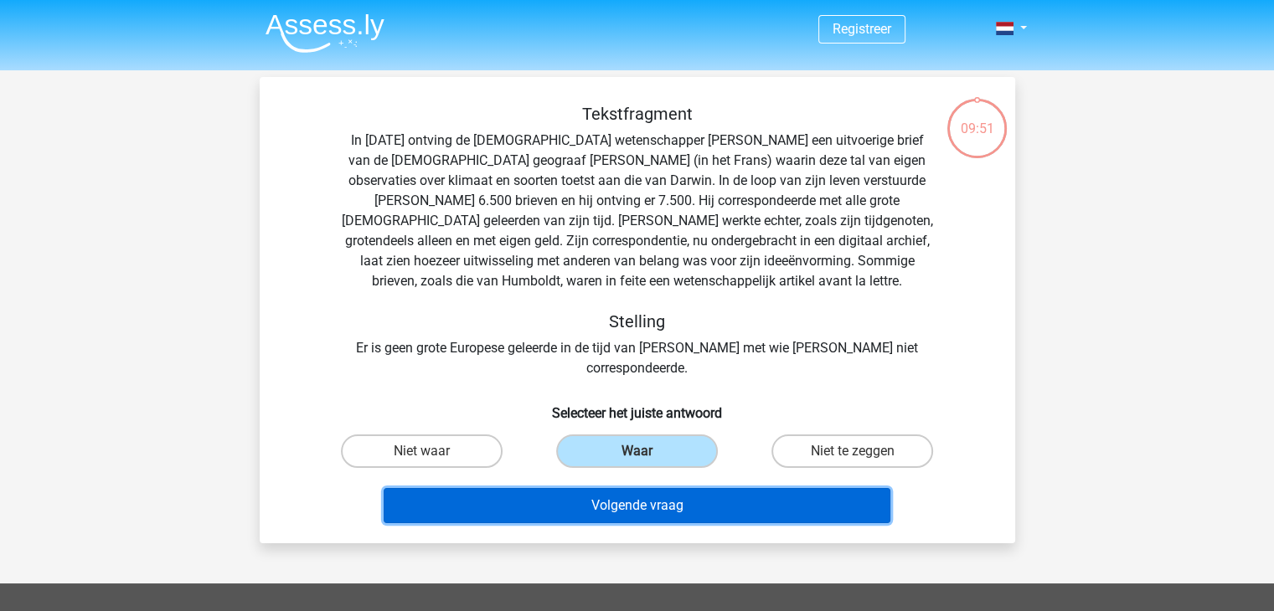
click at [682, 488] on button "Volgende vraag" at bounding box center [636, 505] width 507 height 35
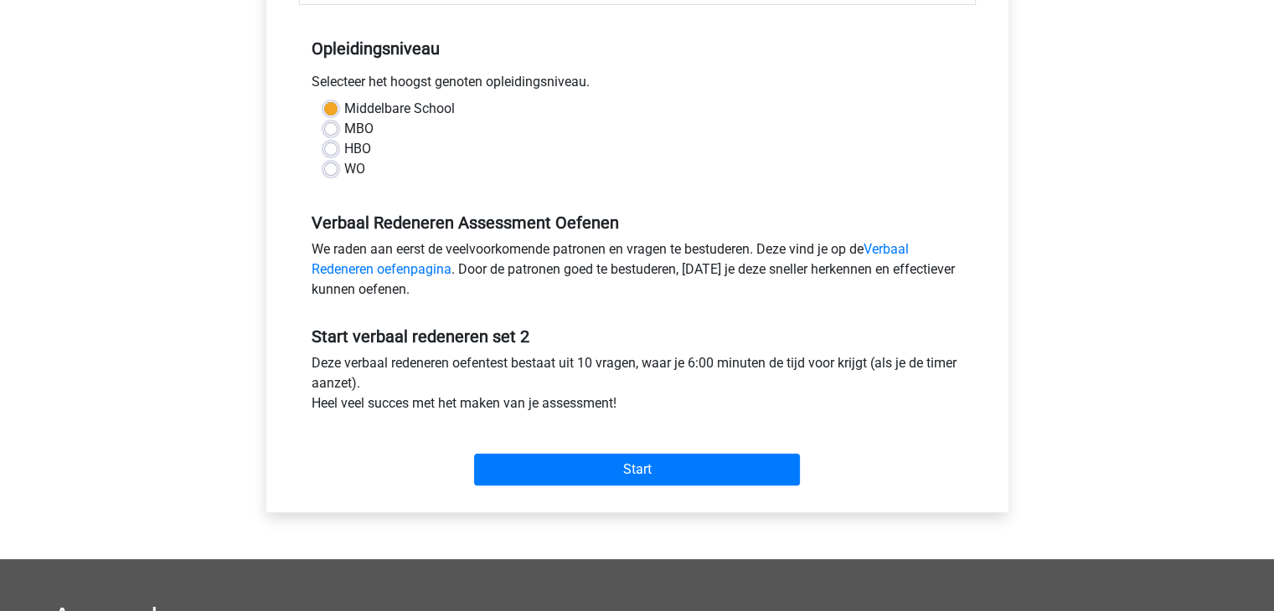
scroll to position [325, 0]
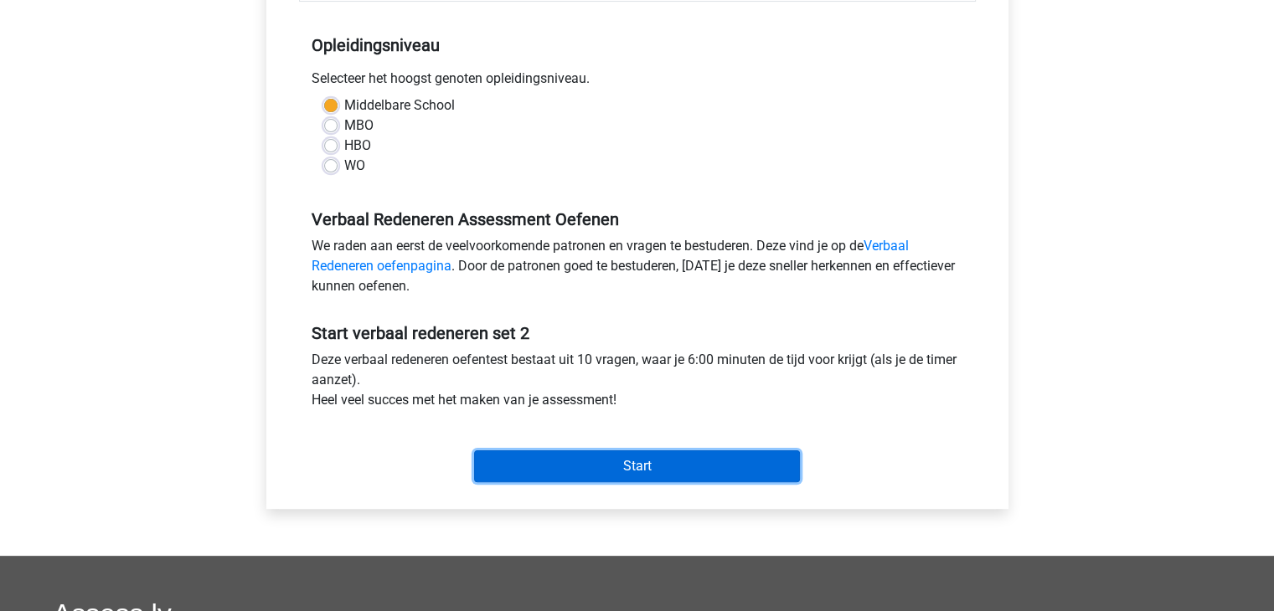
click at [604, 456] on input "Start" at bounding box center [637, 466] width 326 height 32
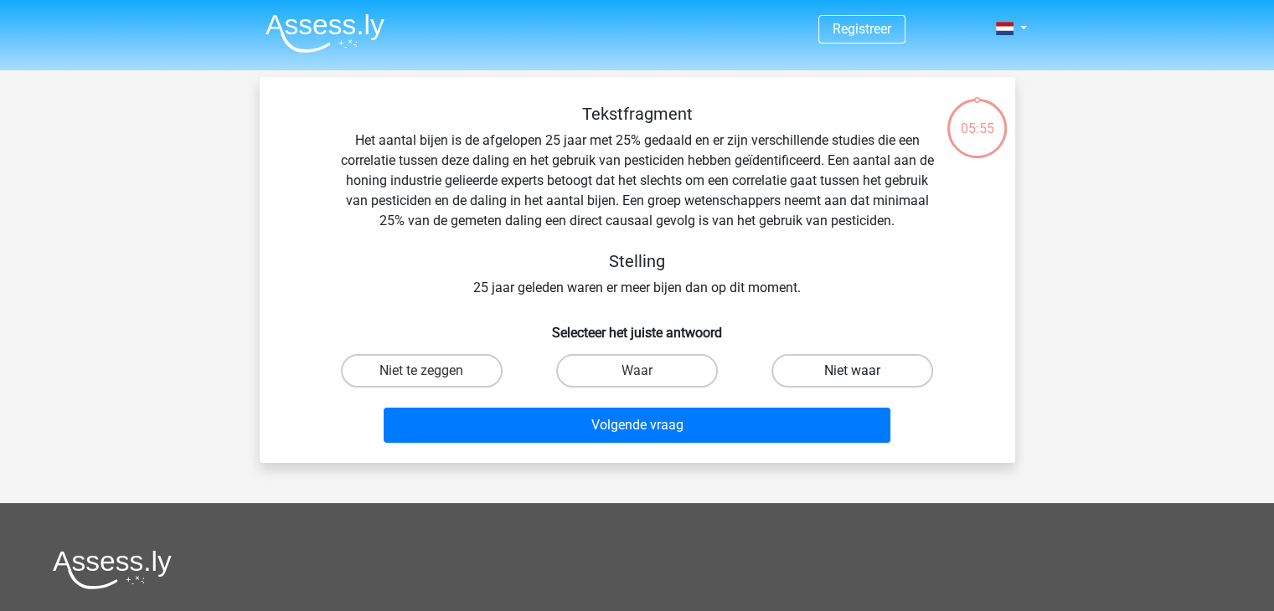
click at [787, 381] on label "Niet waar" at bounding box center [852, 370] width 162 height 33
click at [852, 381] on input "Niet waar" at bounding box center [857, 376] width 11 height 11
radio input "true"
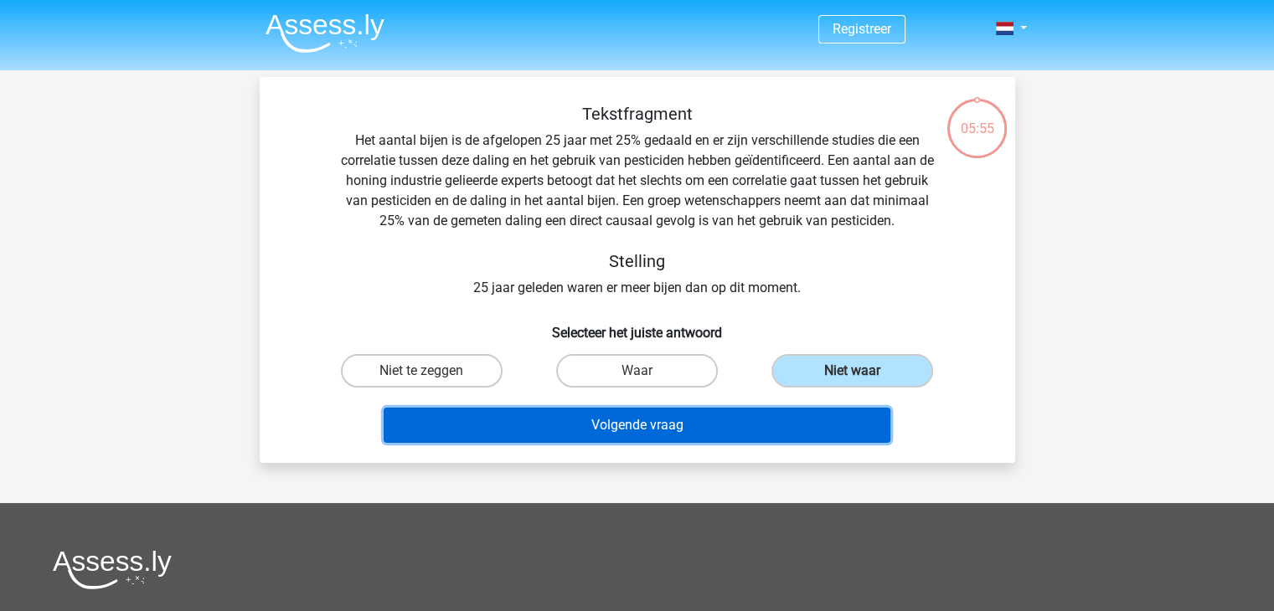
click at [760, 414] on button "Volgende vraag" at bounding box center [636, 425] width 507 height 35
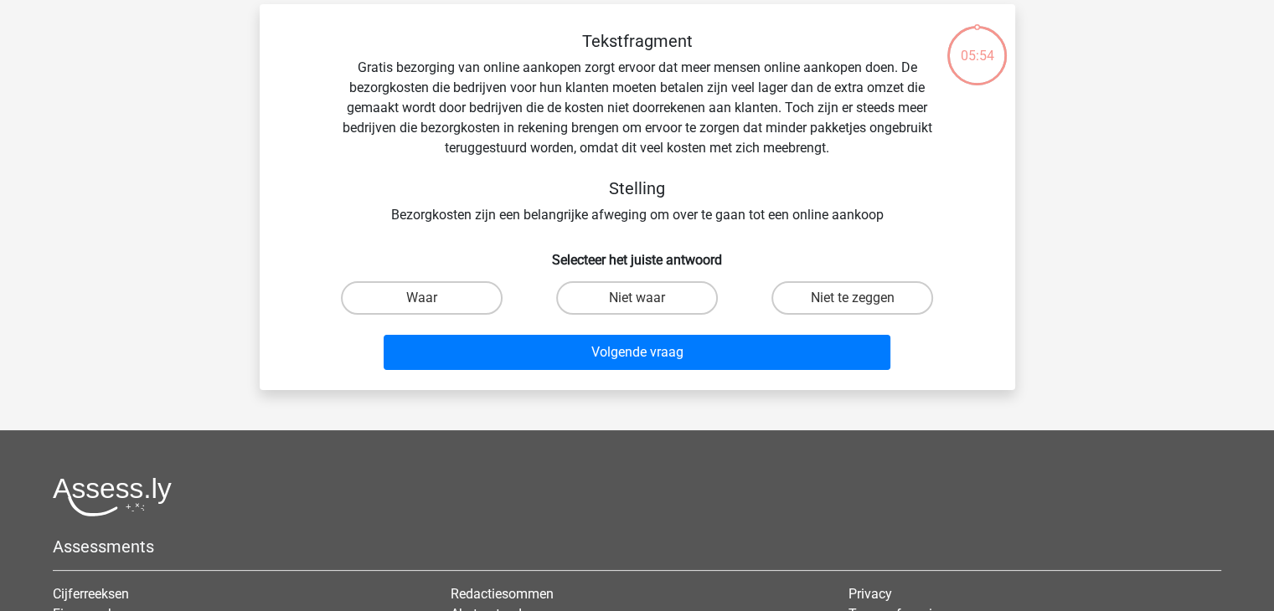
scroll to position [77, 0]
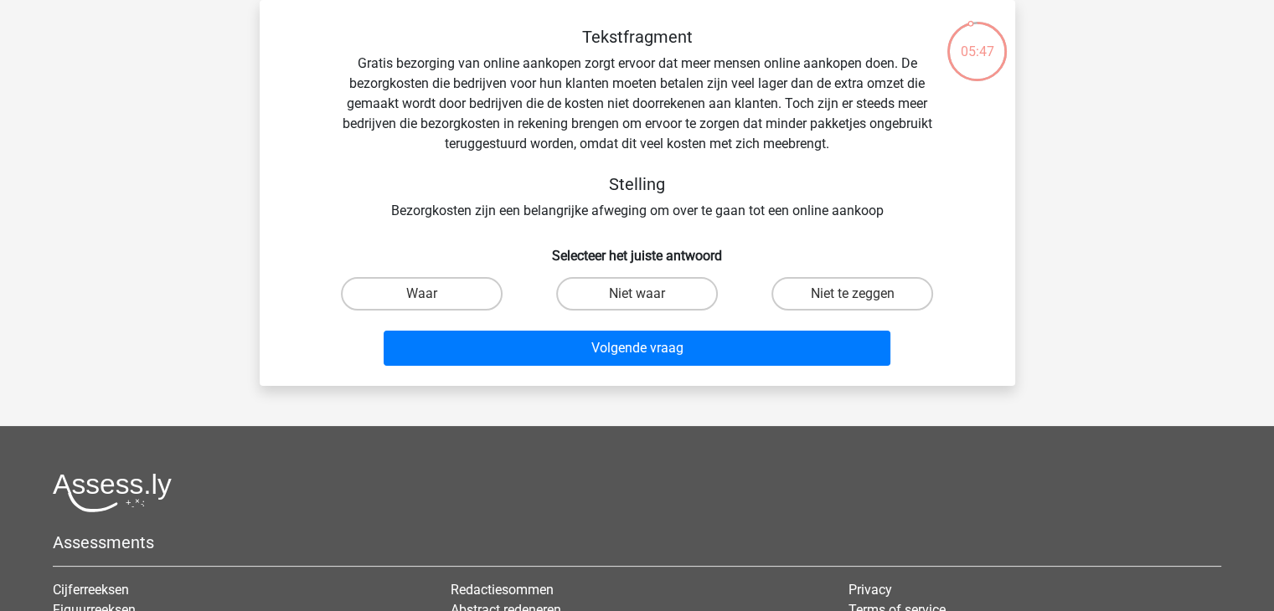
click at [365, 158] on div "Tekstfragment Gratis bezorging van online aankopen zorgt ervoor dat meer mensen…" at bounding box center [637, 124] width 702 height 194
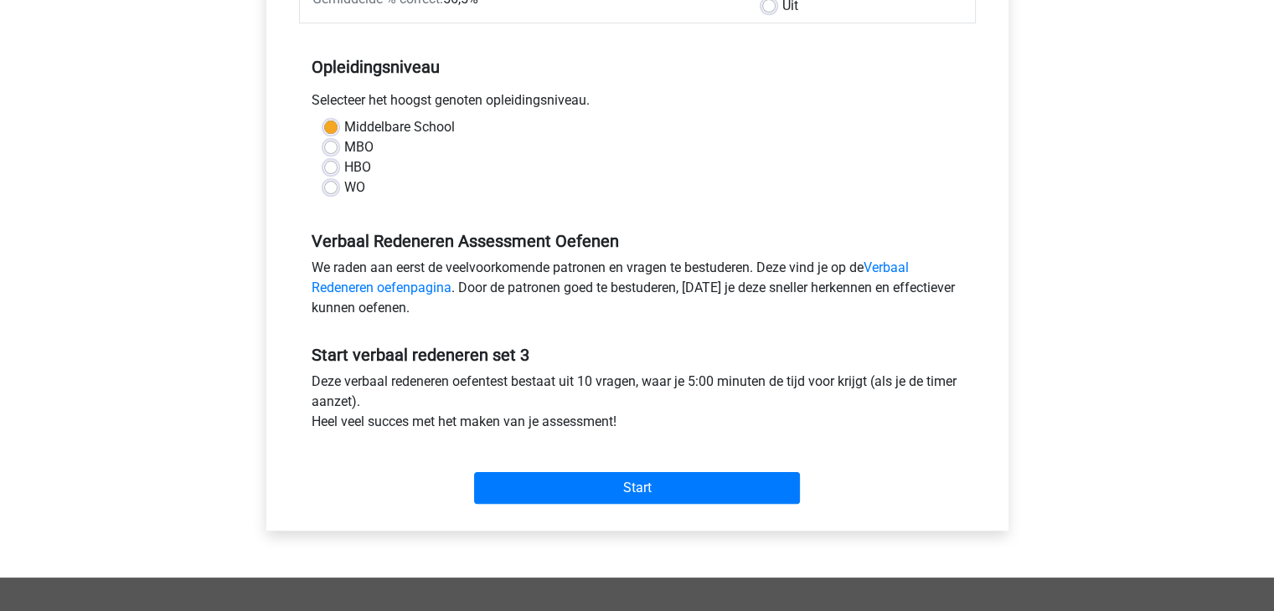
scroll to position [309, 0]
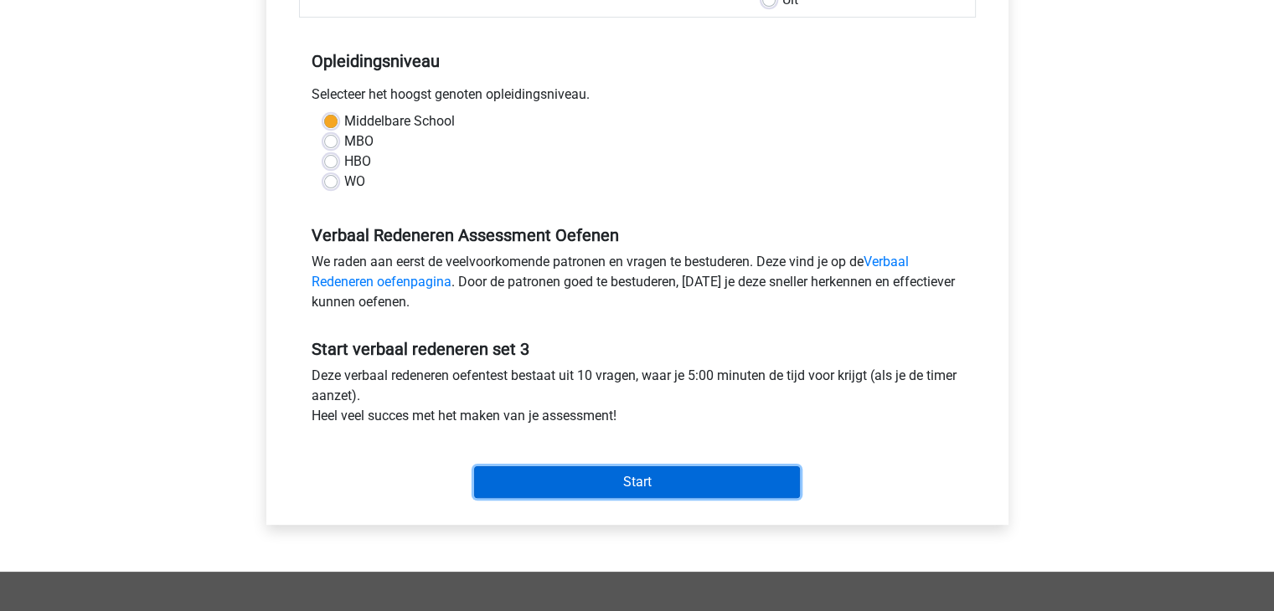
click at [694, 473] on input "Start" at bounding box center [637, 482] width 326 height 32
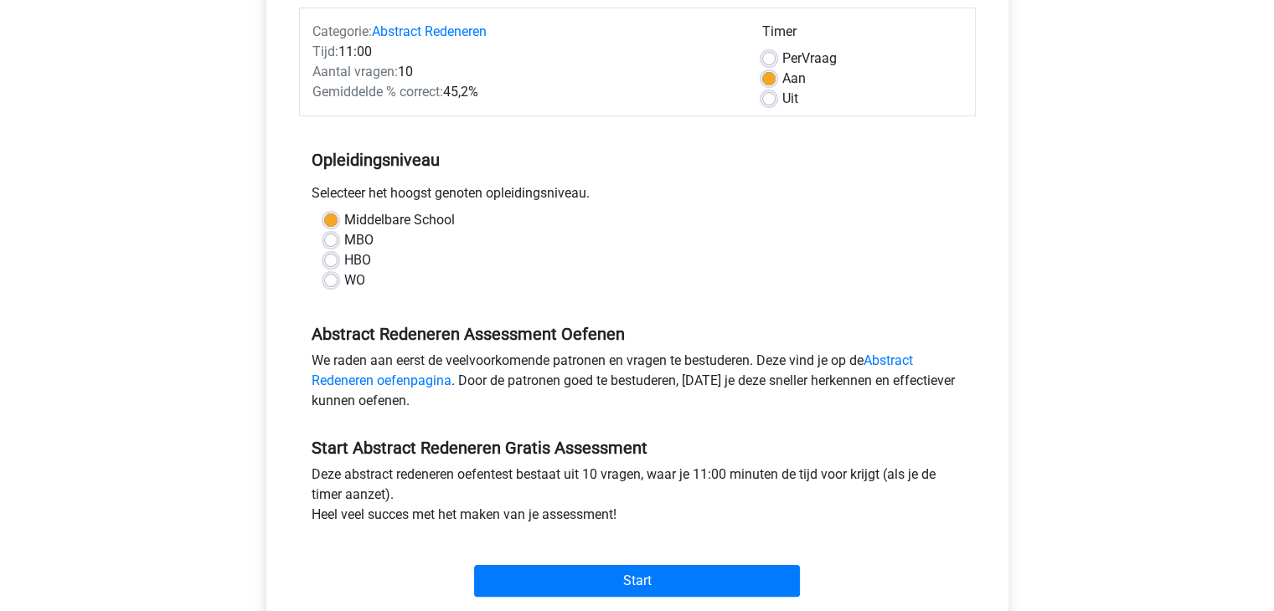
scroll to position [300, 0]
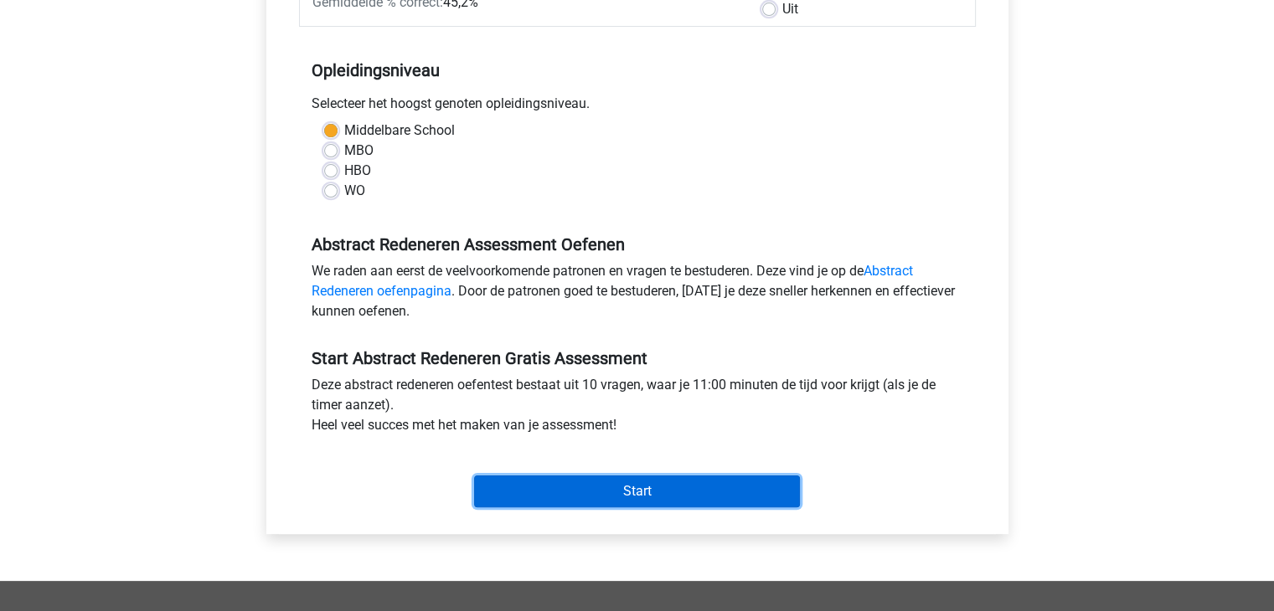
click at [661, 484] on input "Start" at bounding box center [637, 492] width 326 height 32
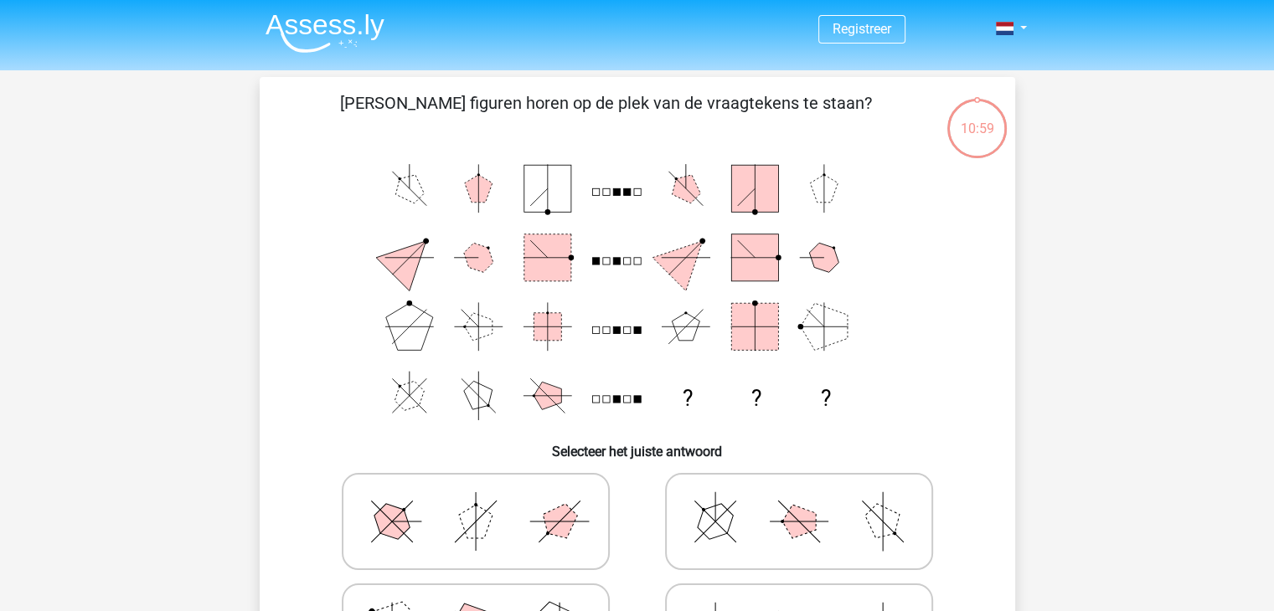
click at [1272, 205] on div "Registreer Nederlands English" at bounding box center [637, 619] width 1274 height 1238
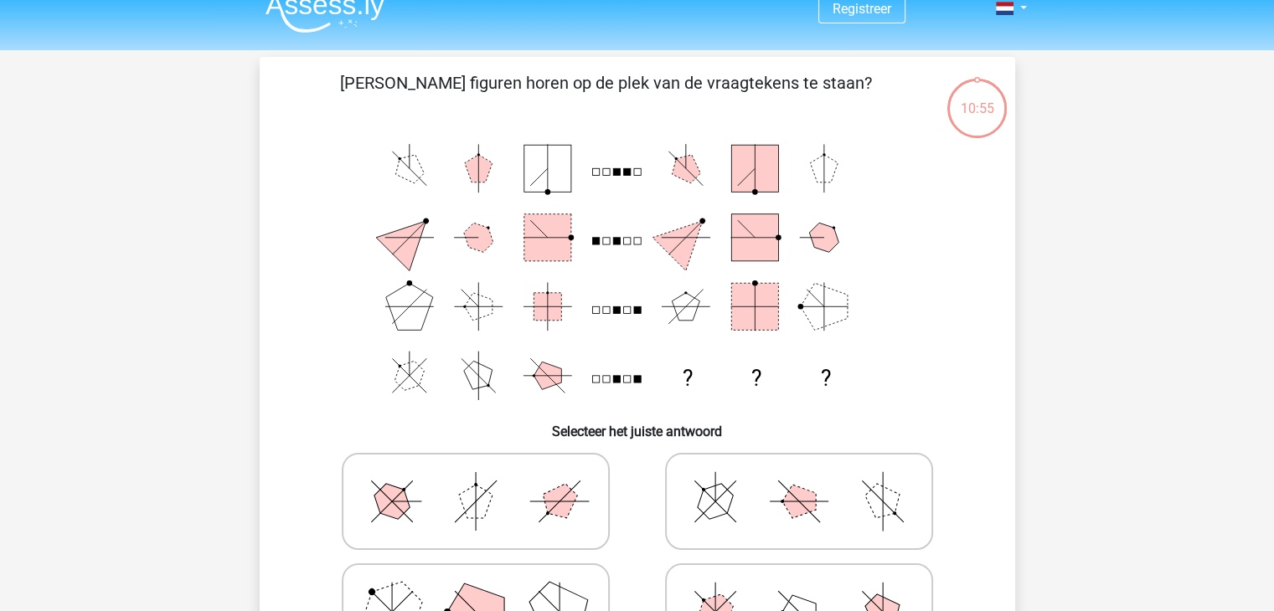
scroll to position [1, 0]
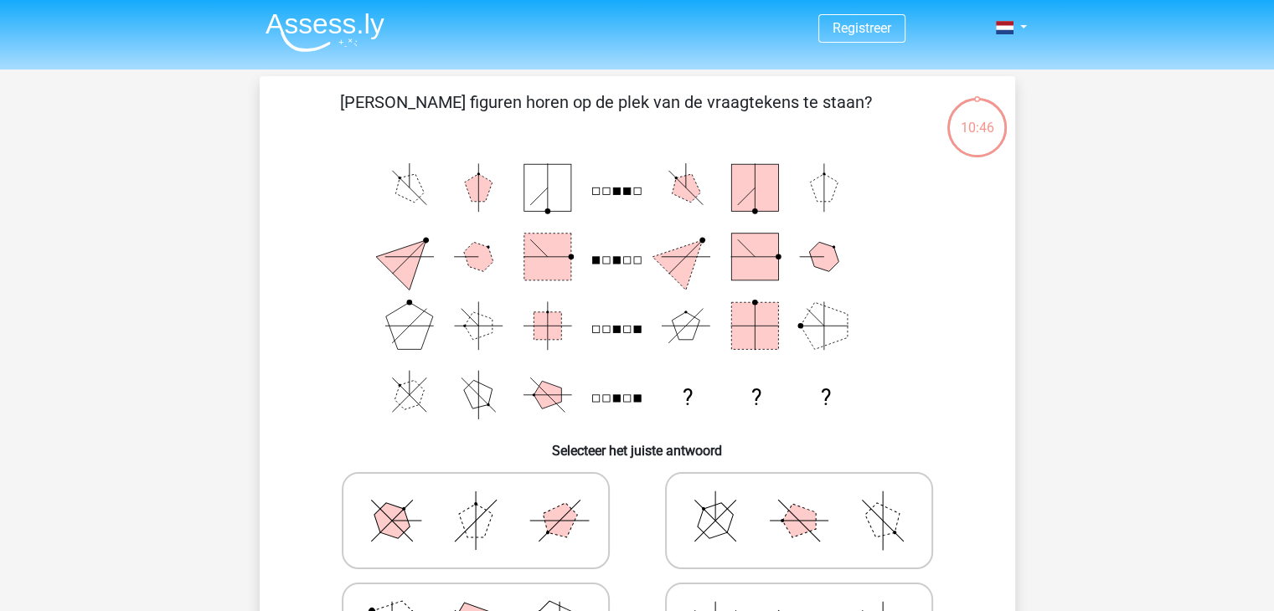
click at [620, 194] on rect at bounding box center [616, 191] width 7 height 7
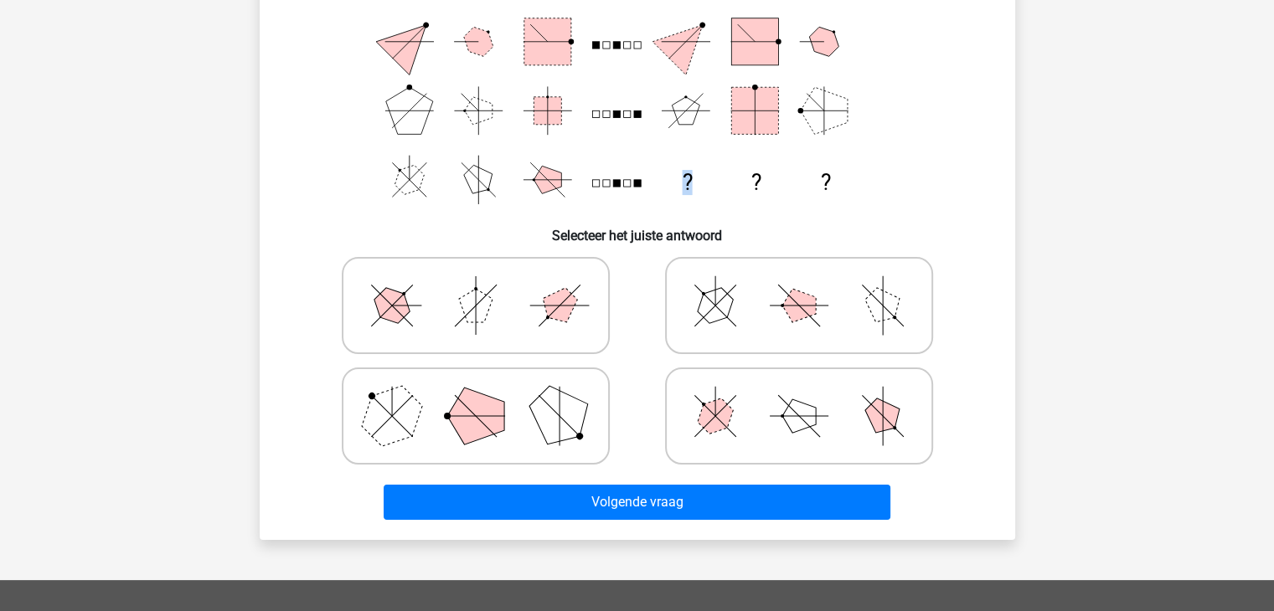
scroll to position [218, 0]
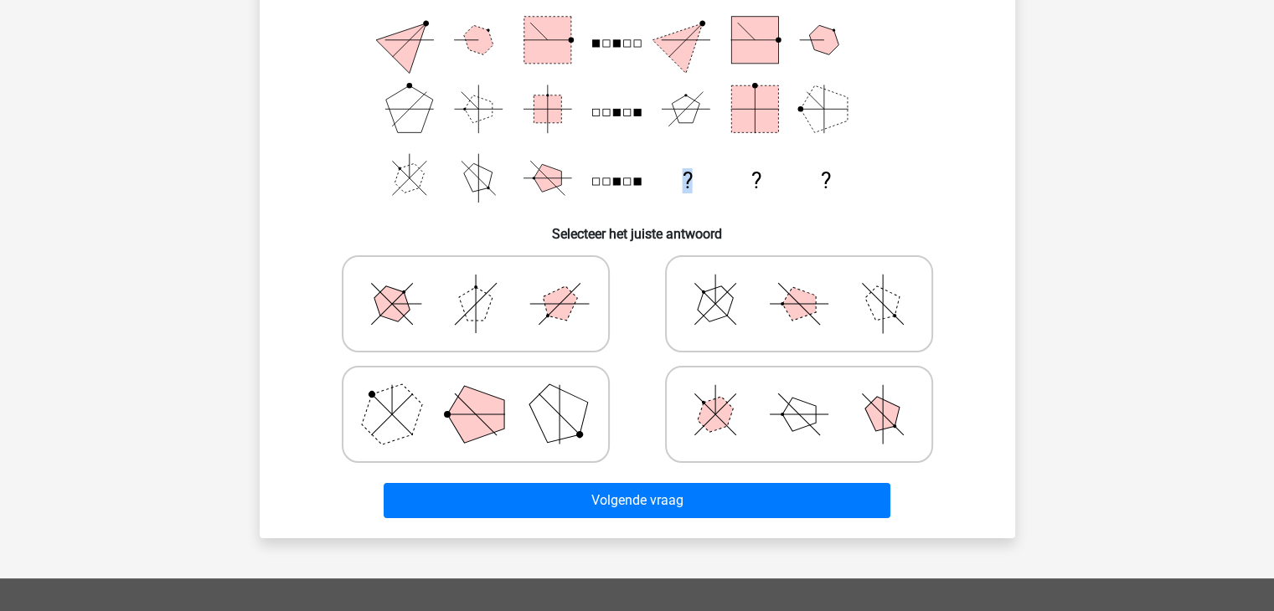
click at [539, 297] on icon at bounding box center [475, 304] width 251 height 84
click at [486, 283] on input "radio" at bounding box center [481, 277] width 11 height 11
radio input "true"
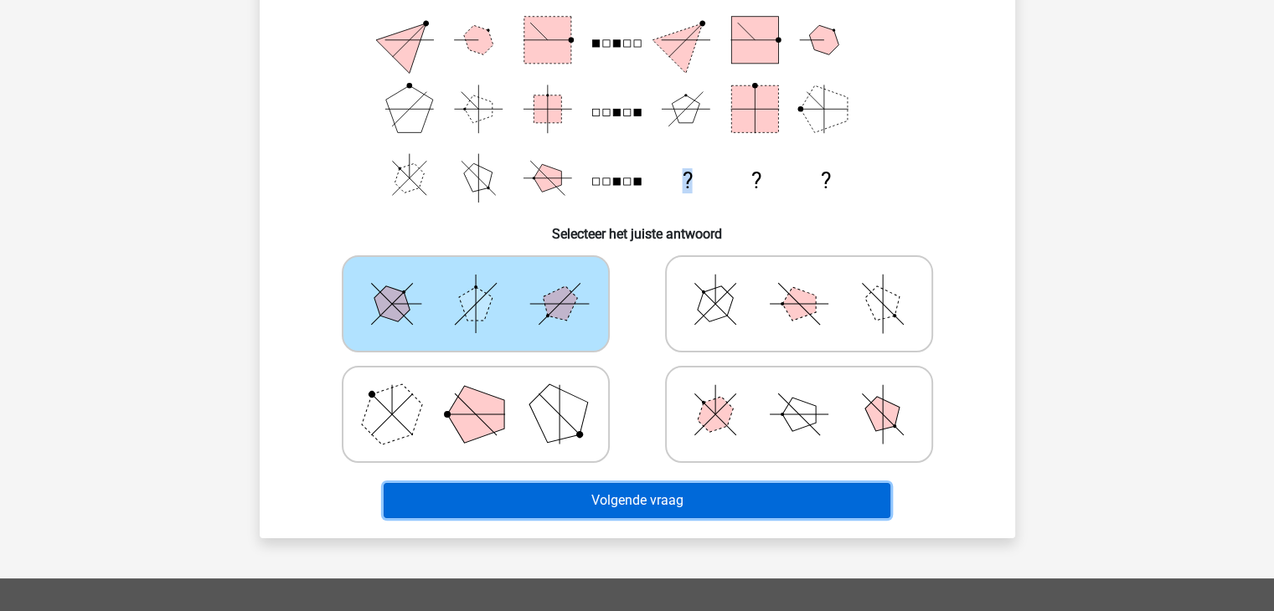
click at [584, 493] on button "Volgende vraag" at bounding box center [636, 500] width 507 height 35
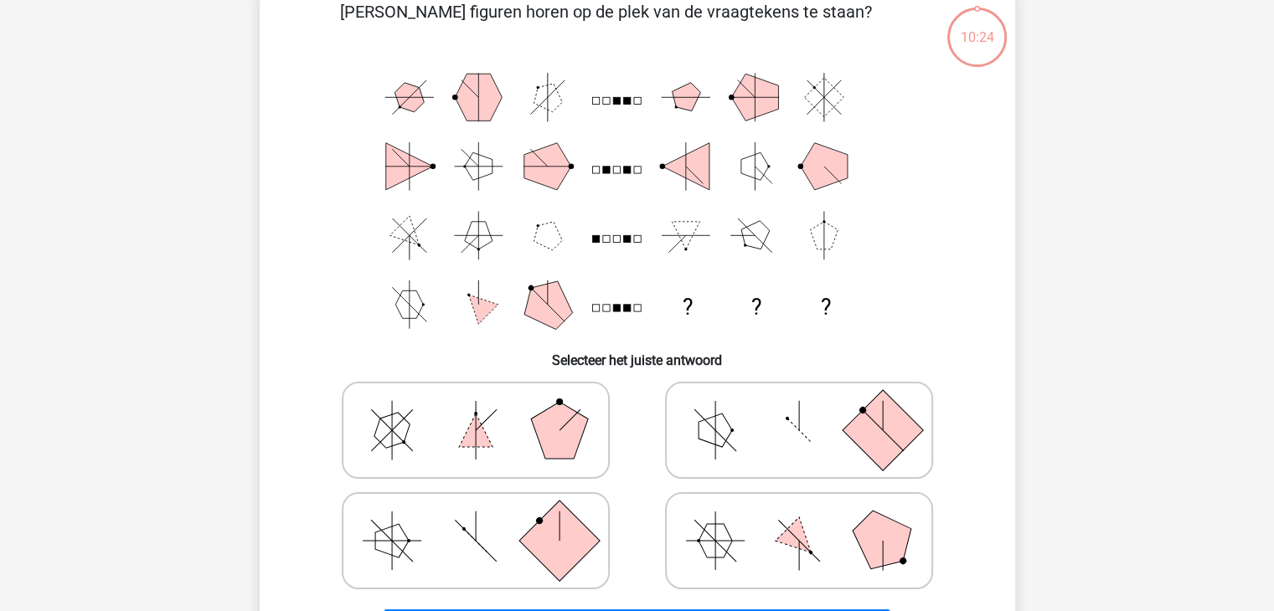
scroll to position [77, 0]
